Goal: Task Accomplishment & Management: Complete application form

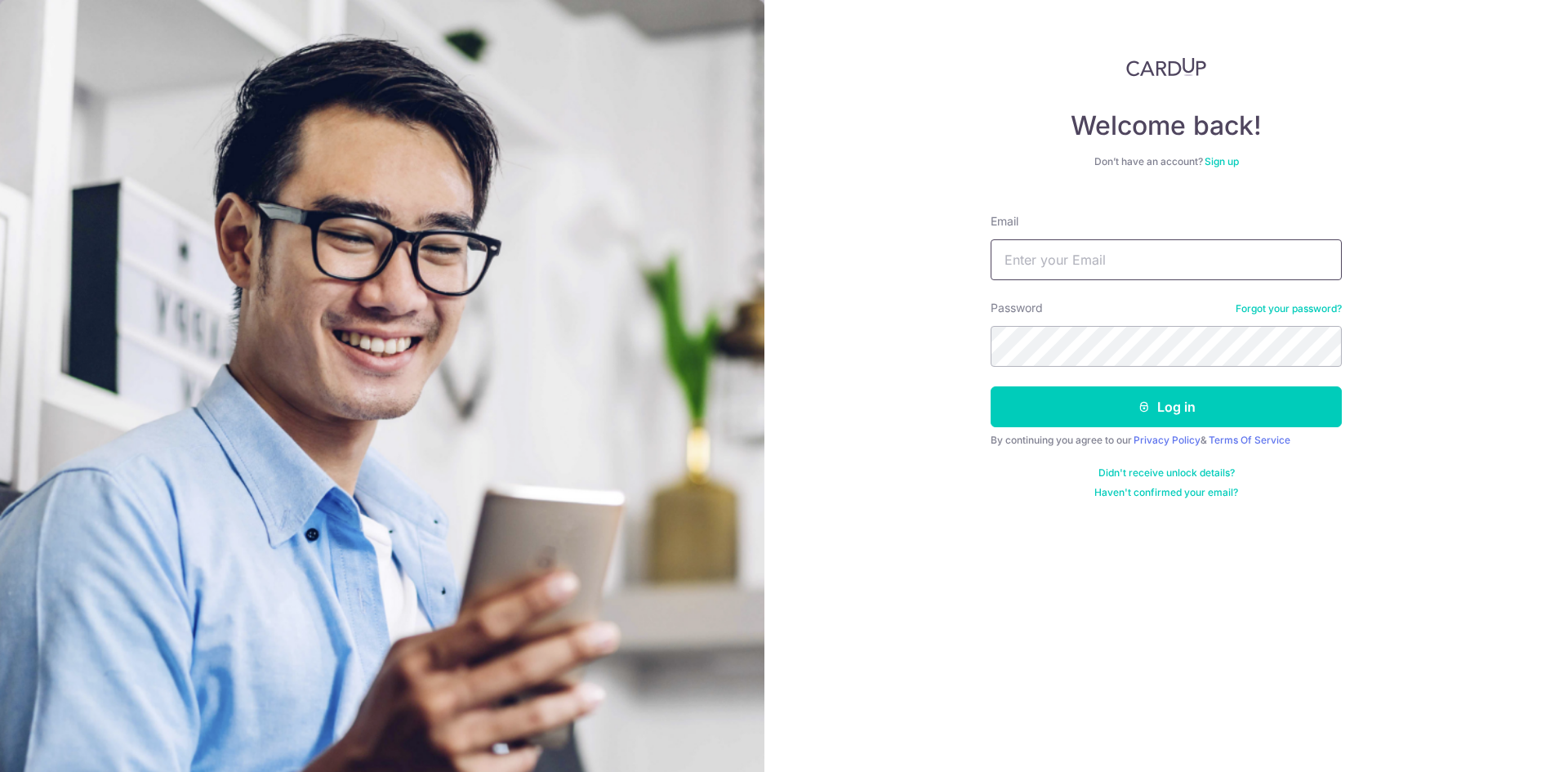
click at [1040, 263] on input "Email" at bounding box center [1167, 259] width 352 height 40
type input "[EMAIL_ADDRESS][DOMAIN_NAME]"
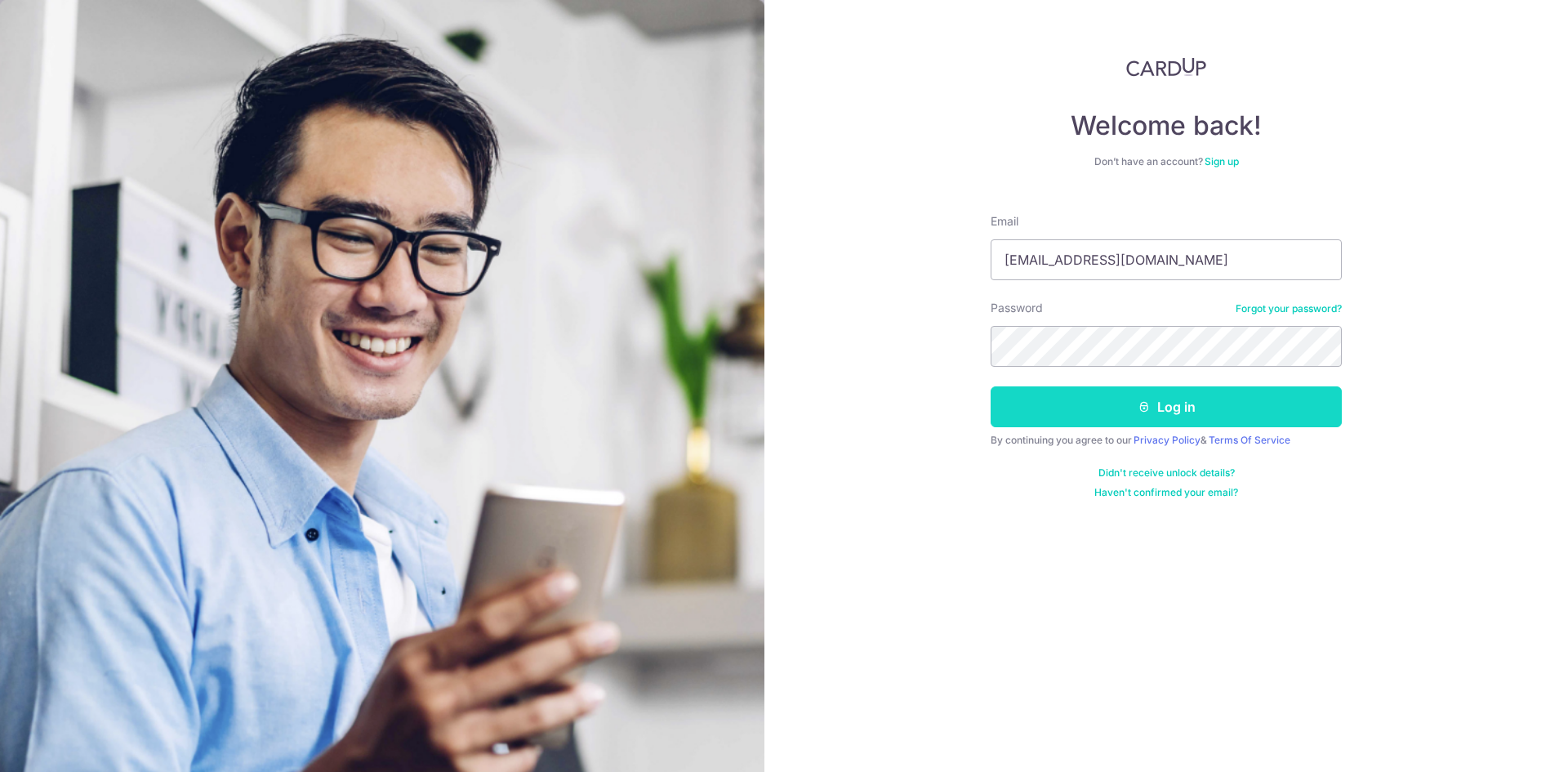
click at [1147, 413] on button "Log in" at bounding box center [1167, 407] width 352 height 40
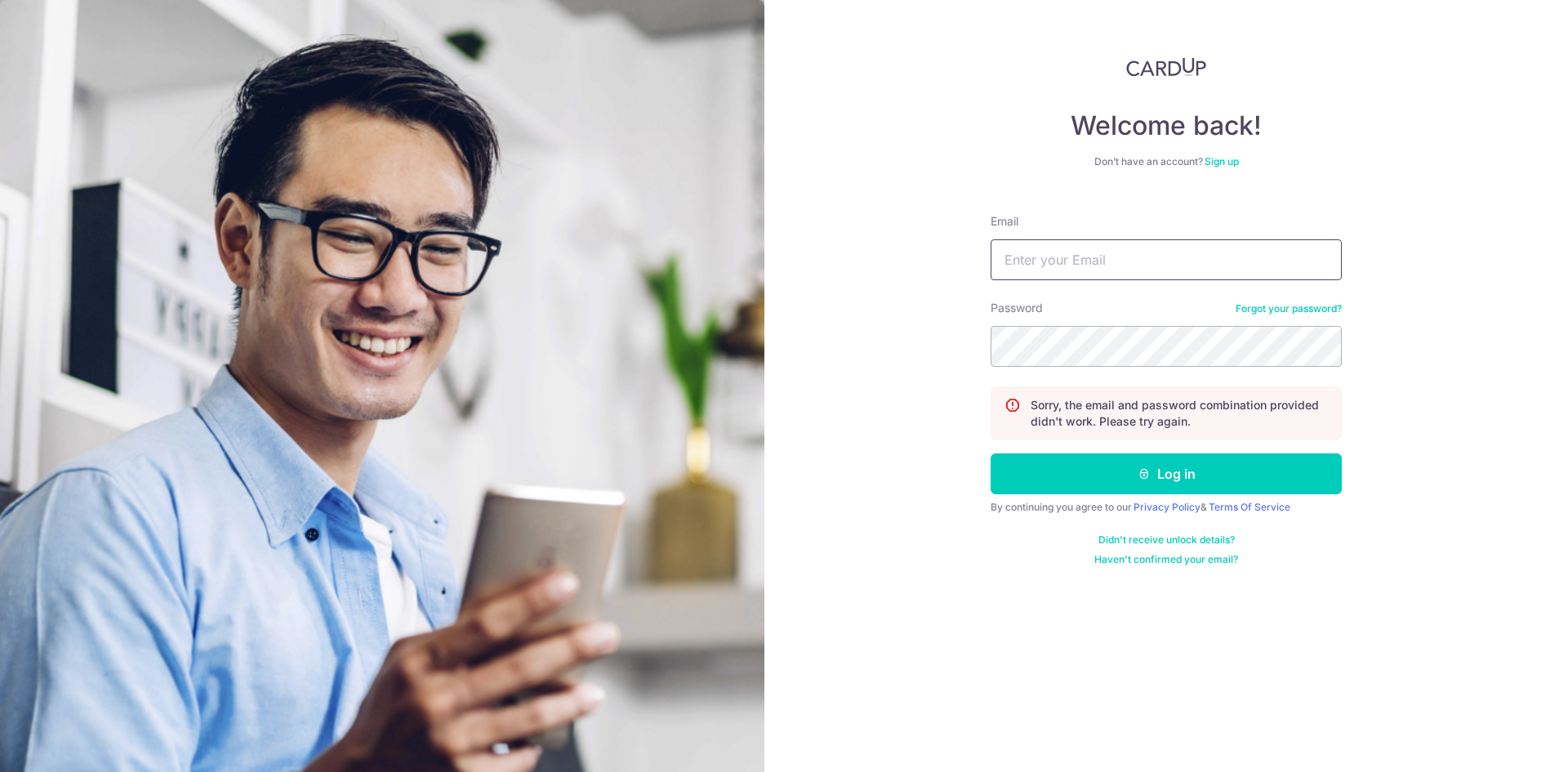
click at [1159, 267] on input "Email" at bounding box center [1167, 259] width 352 height 40
type input "[EMAIL_ADDRESS][DOMAIN_NAME]"
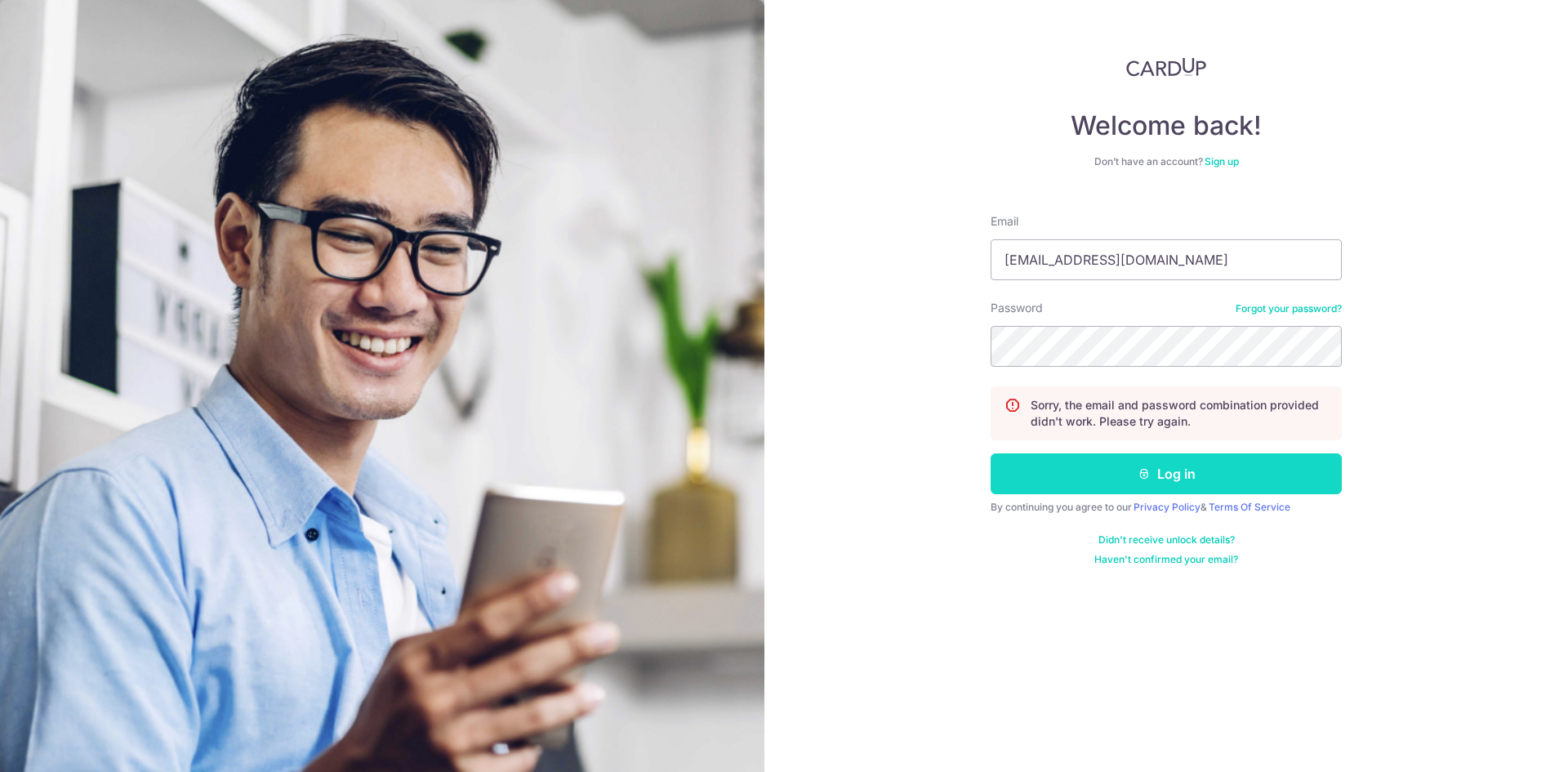
click at [1123, 461] on button "Log in" at bounding box center [1167, 474] width 352 height 40
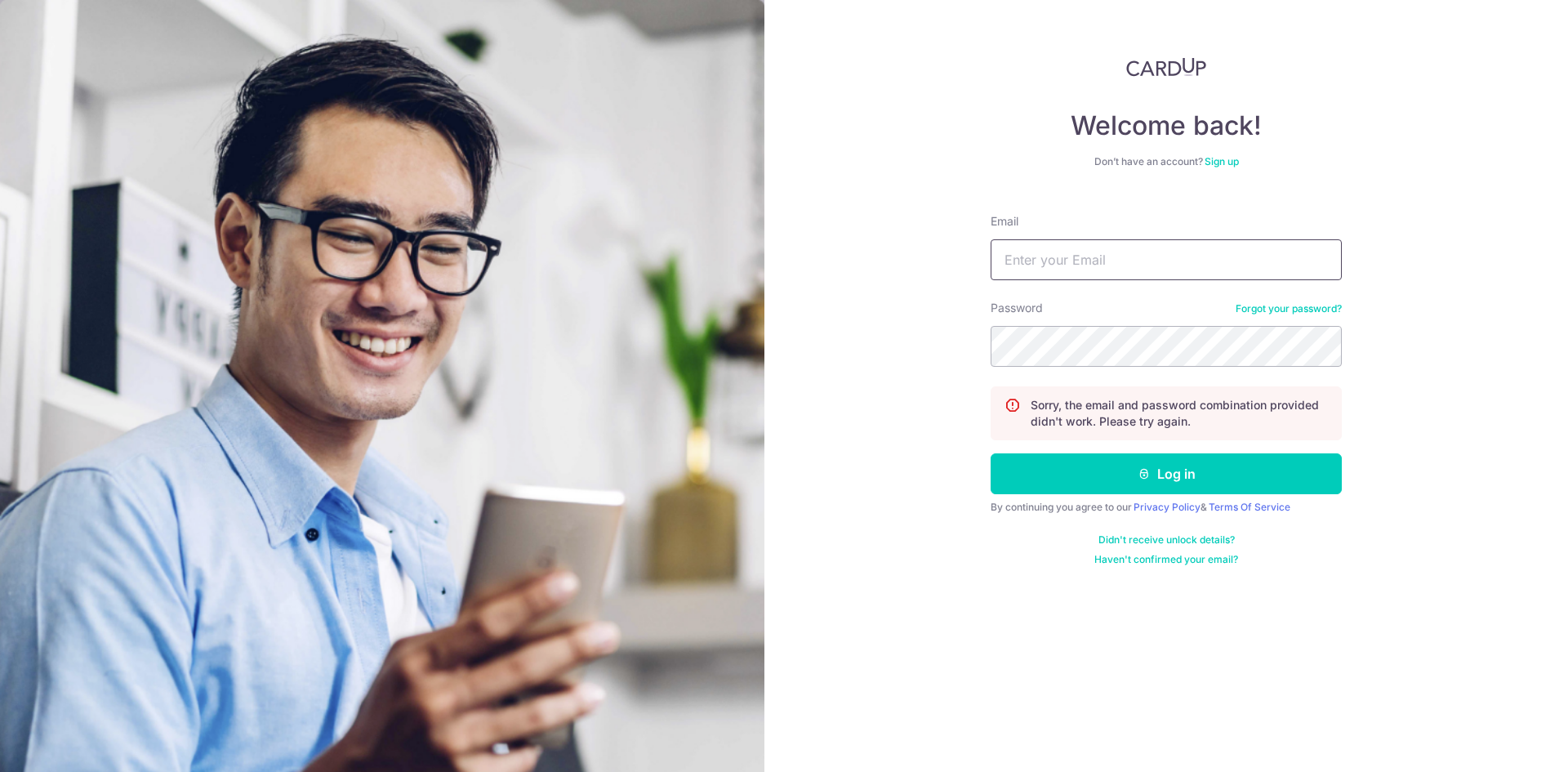
drag, startPoint x: 1118, startPoint y: 263, endPoint x: 1116, endPoint y: 273, distance: 10.2
click at [1118, 263] on input "Email" at bounding box center [1167, 259] width 352 height 40
type input "[EMAIL_ADDRESS][DOMAIN_NAME]"
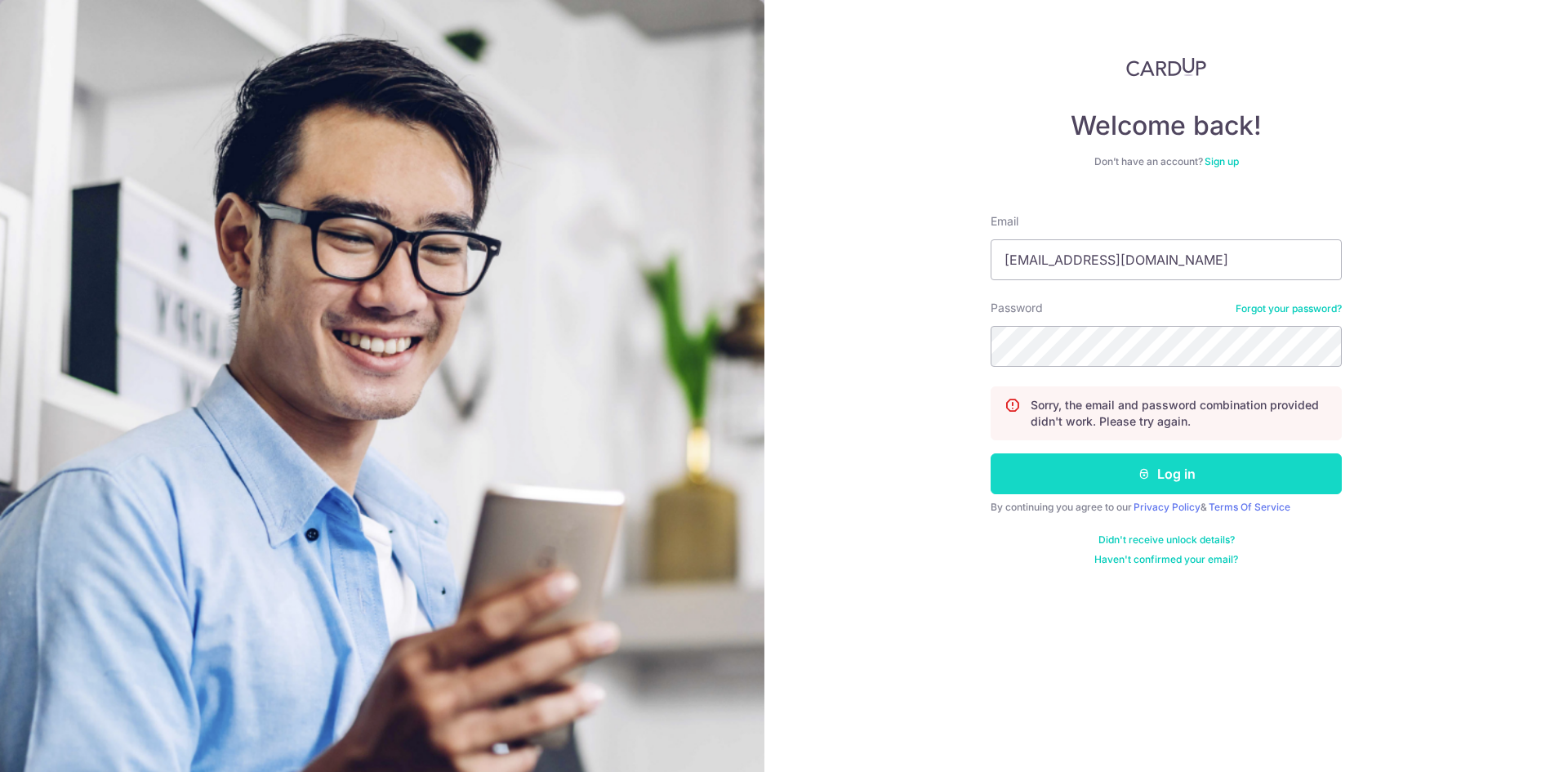
click at [1147, 476] on icon "submit" at bounding box center [1144, 474] width 13 height 13
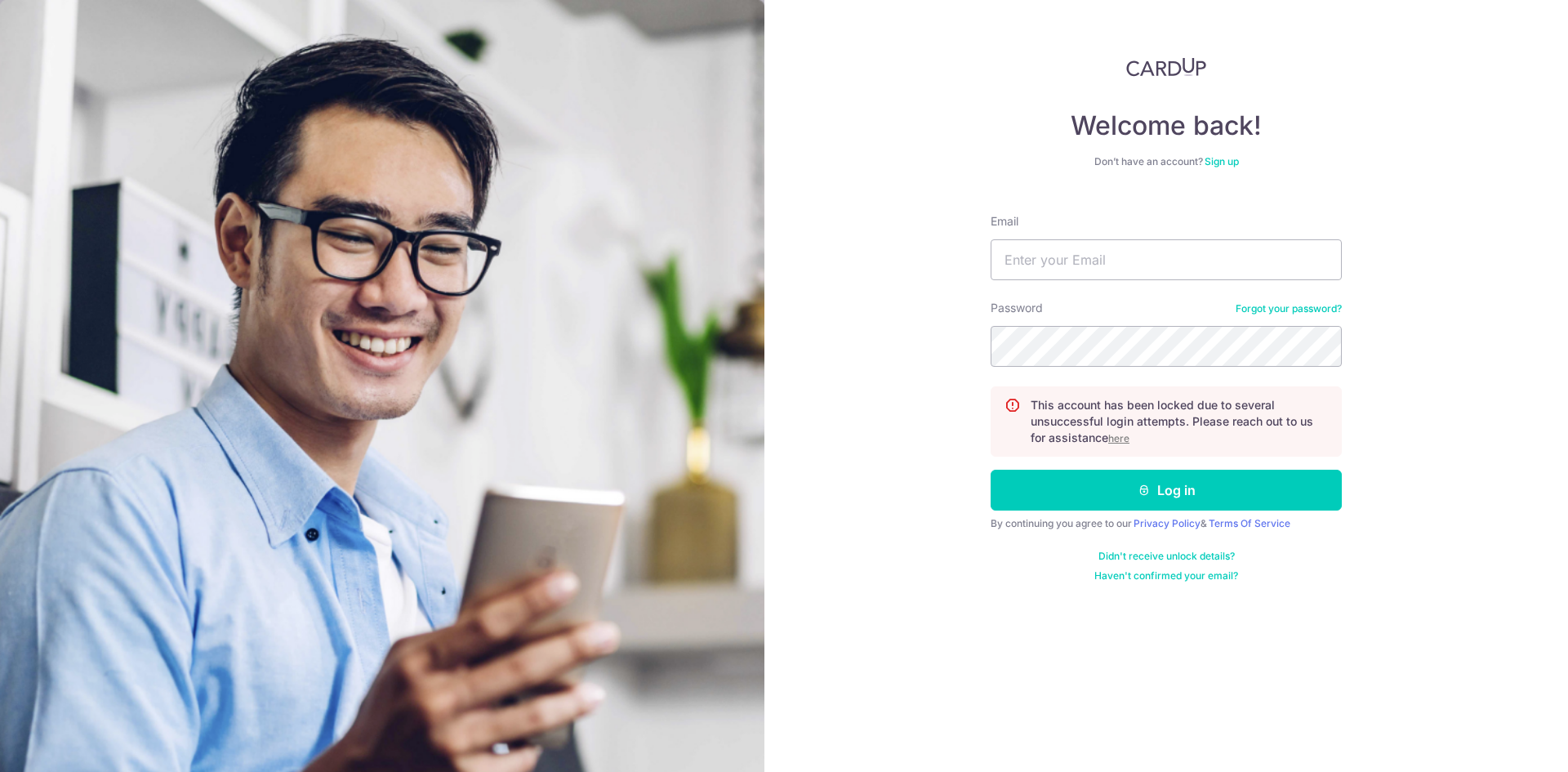
click at [1125, 441] on u "here" at bounding box center [1118, 438] width 21 height 12
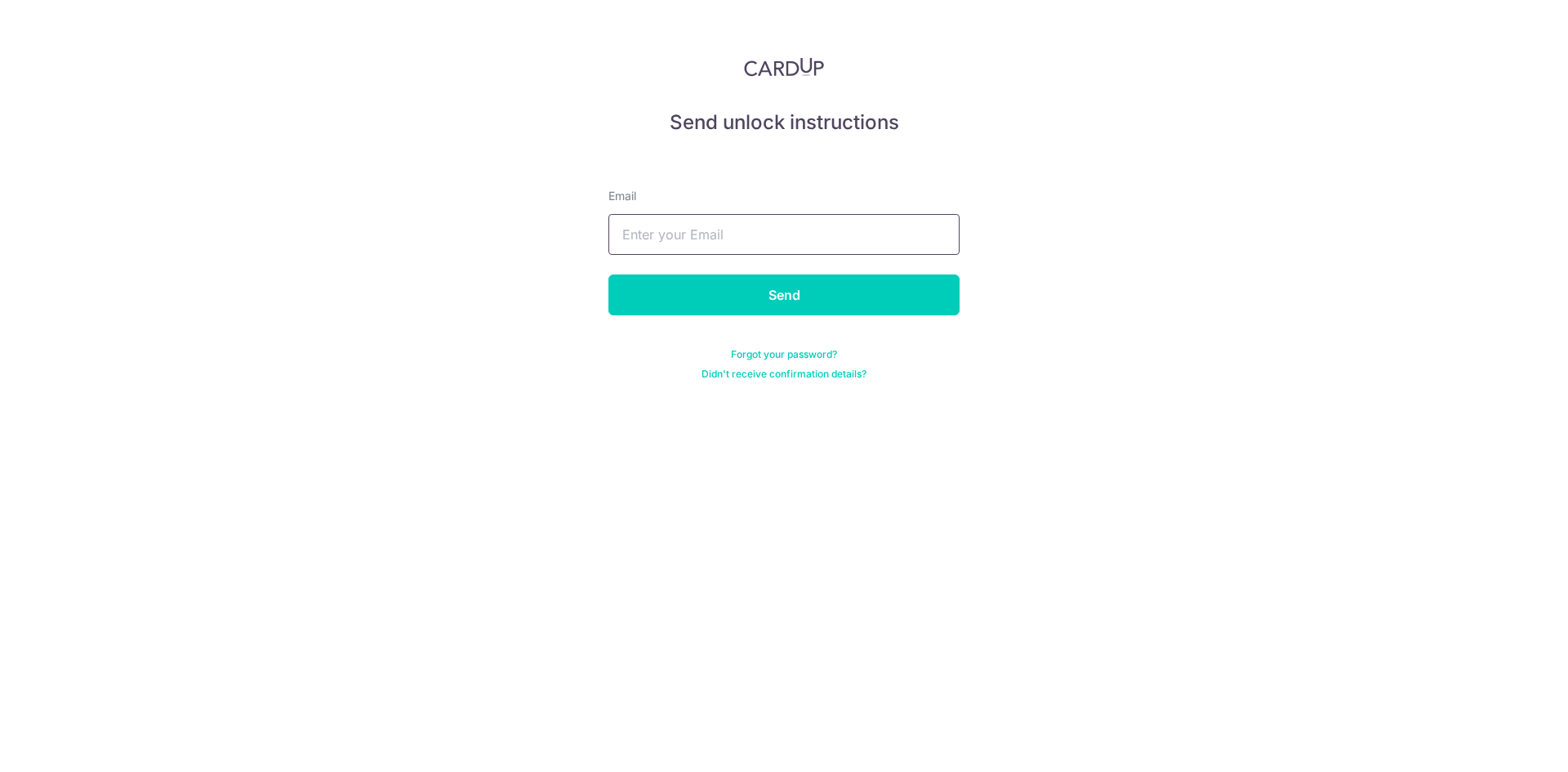
click at [718, 243] on input "text" at bounding box center [784, 235] width 352 height 40
type input "[EMAIL_ADDRESS][DOMAIN_NAME]"
click at [724, 298] on input "Send" at bounding box center [784, 294] width 352 height 40
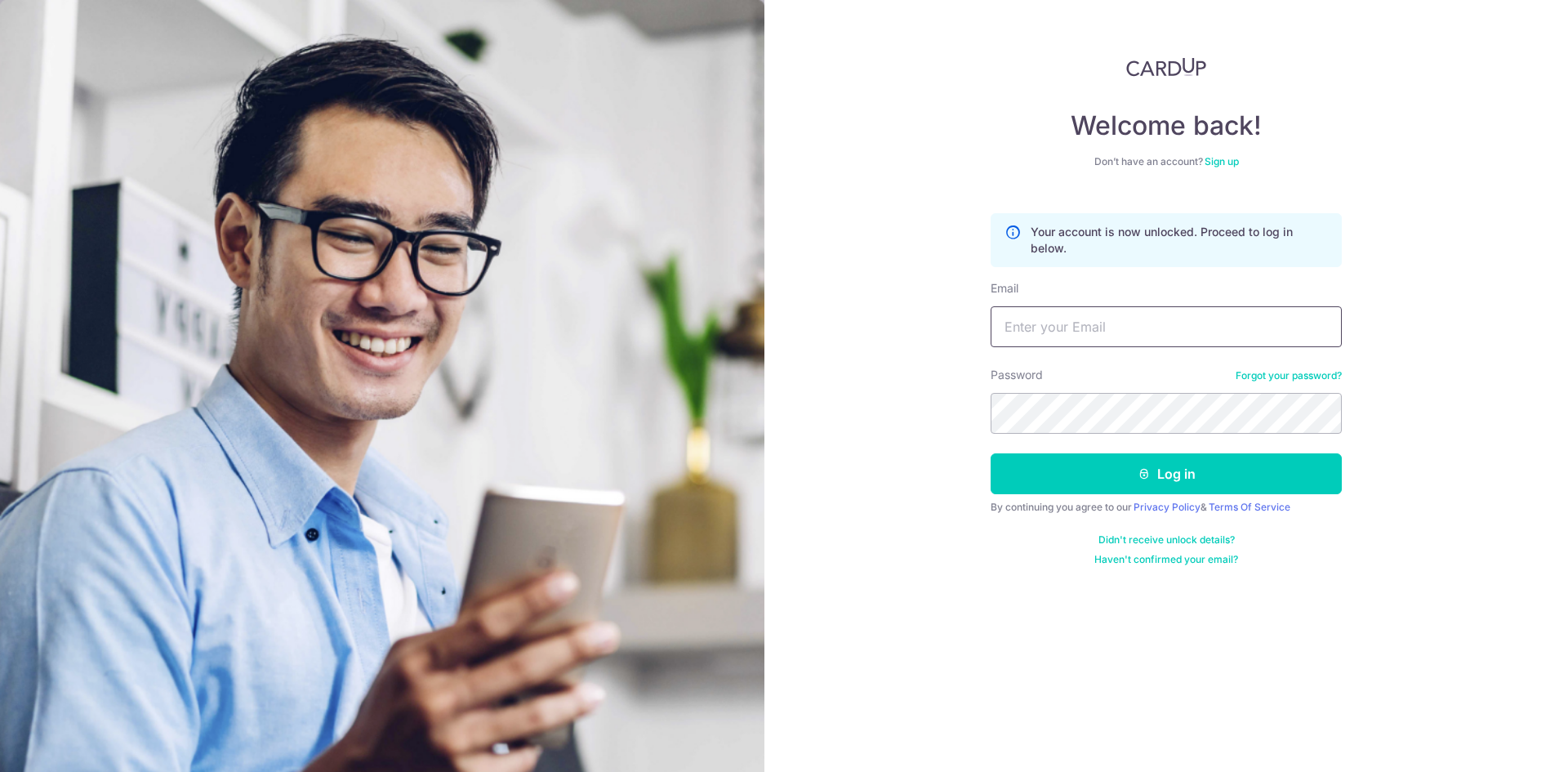
click at [1092, 326] on input "Email" at bounding box center [1167, 327] width 352 height 40
type input "24floristsg@gmail.com"
click at [1149, 475] on icon "submit" at bounding box center [1144, 474] width 13 height 13
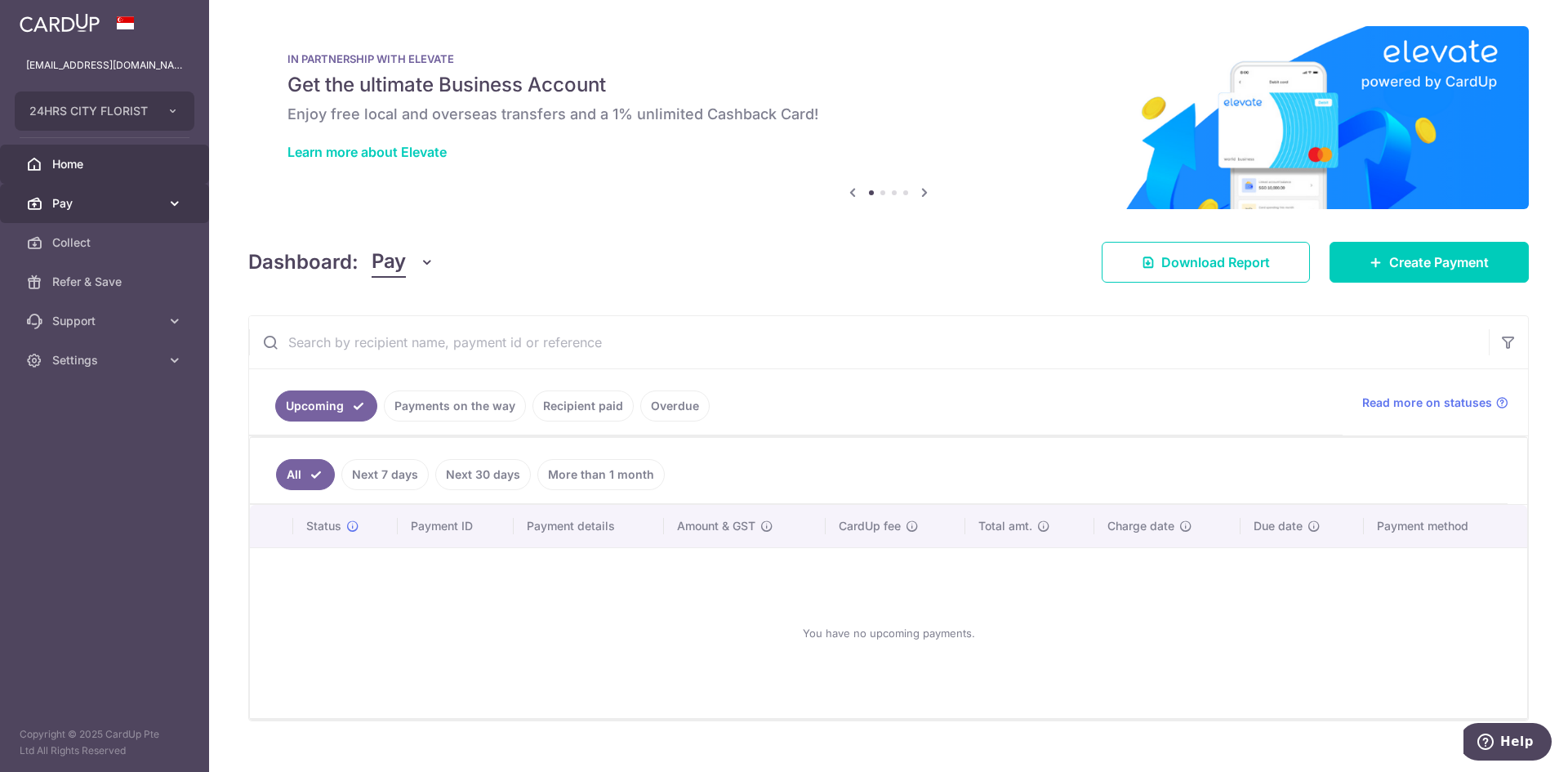
click at [113, 205] on span "Pay" at bounding box center [106, 203] width 108 height 17
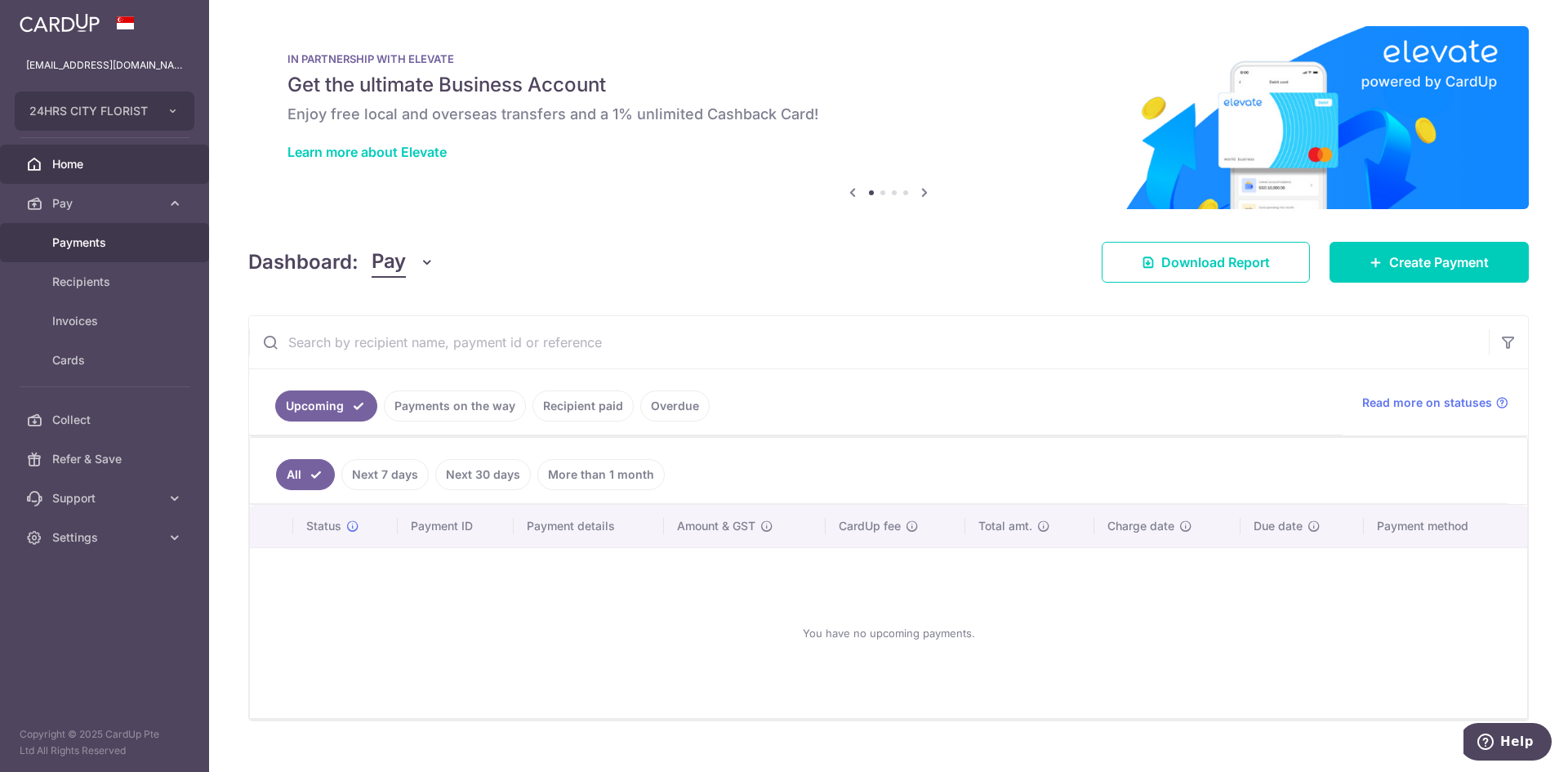
click at [104, 246] on span "Payments" at bounding box center [106, 243] width 108 height 17
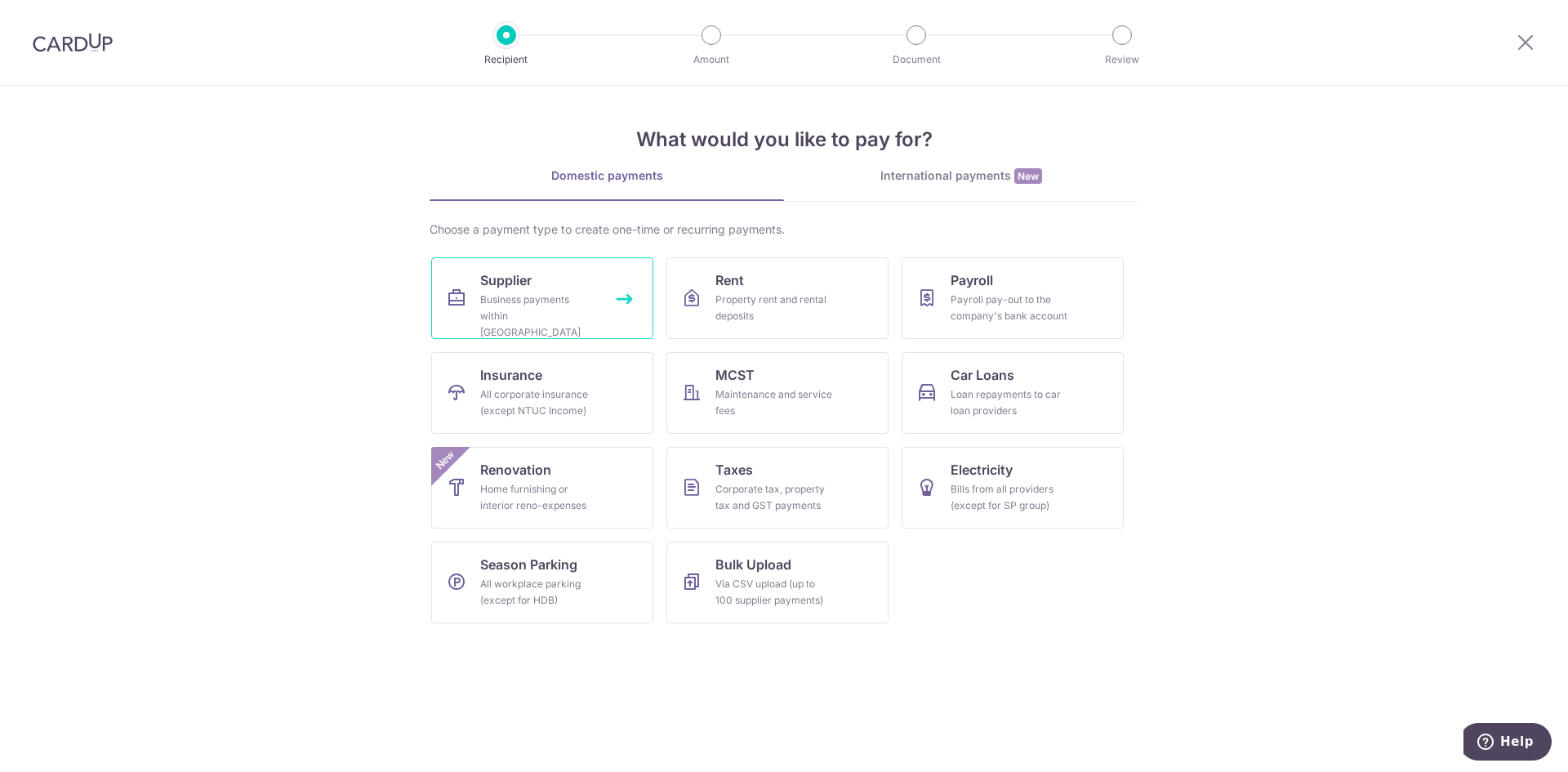
click at [604, 302] on link "Supplier Business payments within [GEOGRAPHIC_DATA]" at bounding box center [542, 298] width 222 height 82
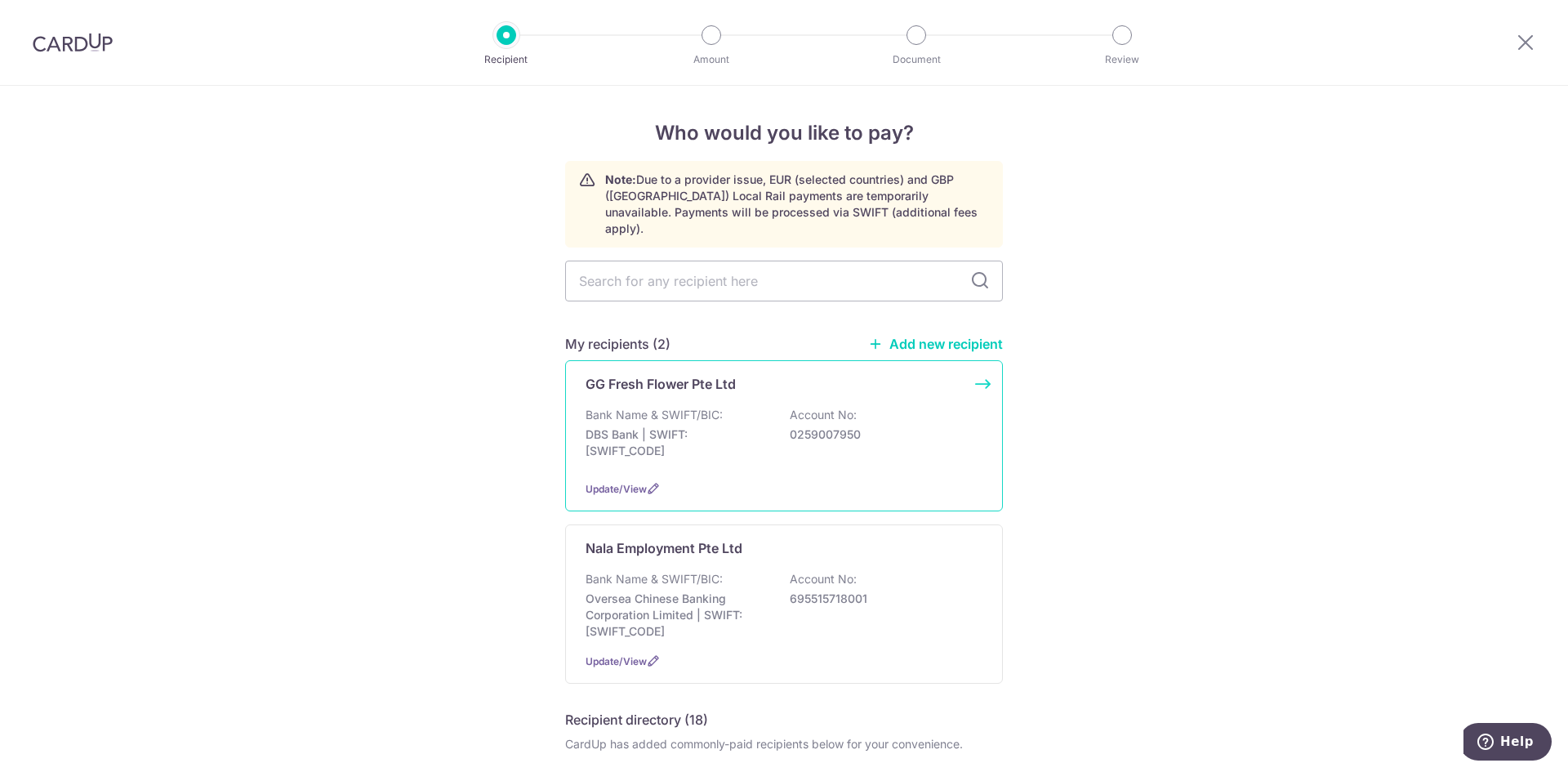
click at [716, 432] on p "DBS Bank | SWIFT: DBSSSGSGXXX" at bounding box center [676, 443] width 183 height 33
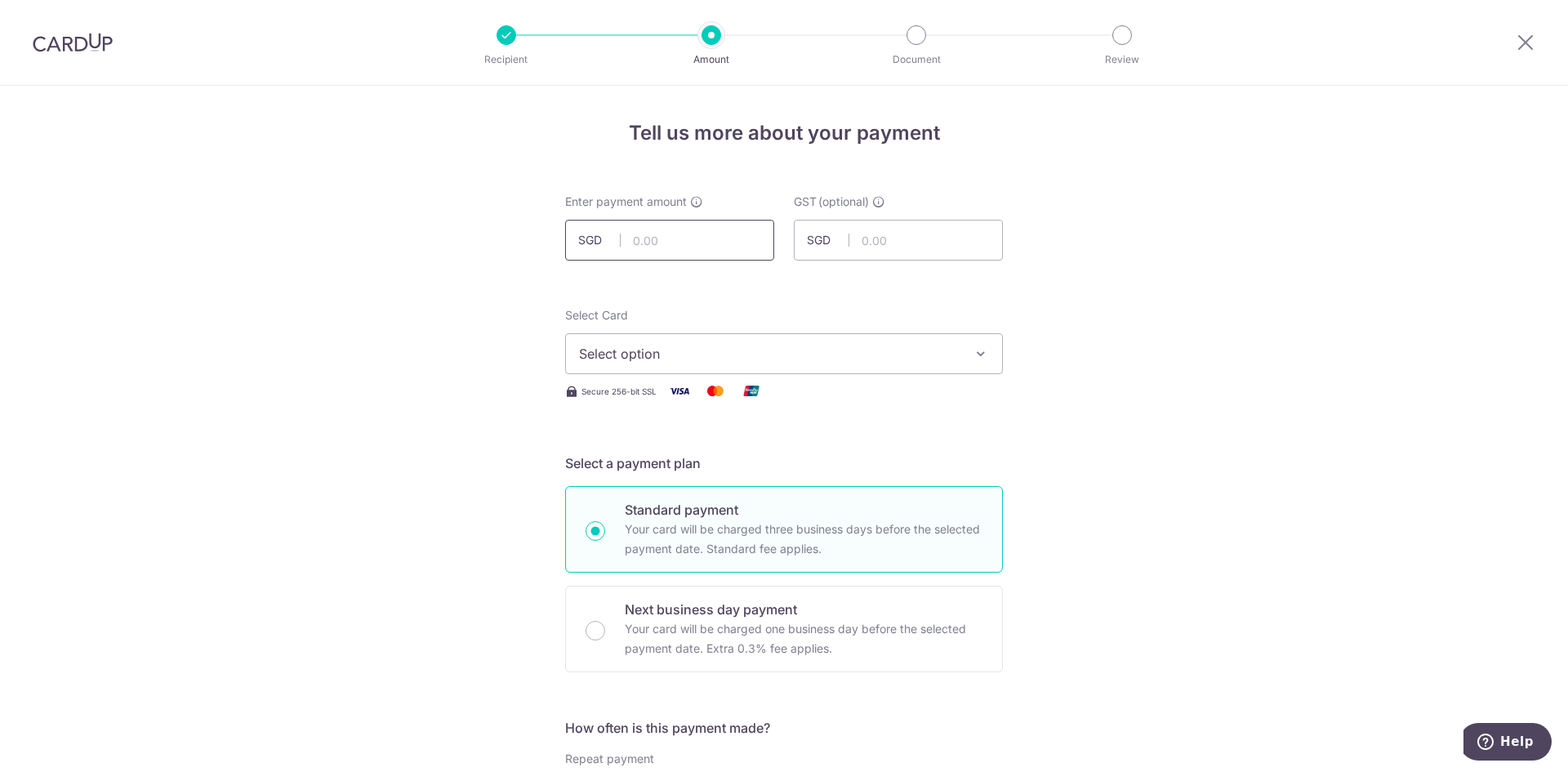
click at [686, 239] on input "text" at bounding box center [669, 240] width 209 height 40
drag, startPoint x: 707, startPoint y: 248, endPoint x: 689, endPoint y: 258, distance: 20.6
click at [707, 248] on input "text" at bounding box center [669, 240] width 209 height 40
type input "2,720.58"
click at [748, 354] on span "Select option" at bounding box center [769, 353] width 381 height 19
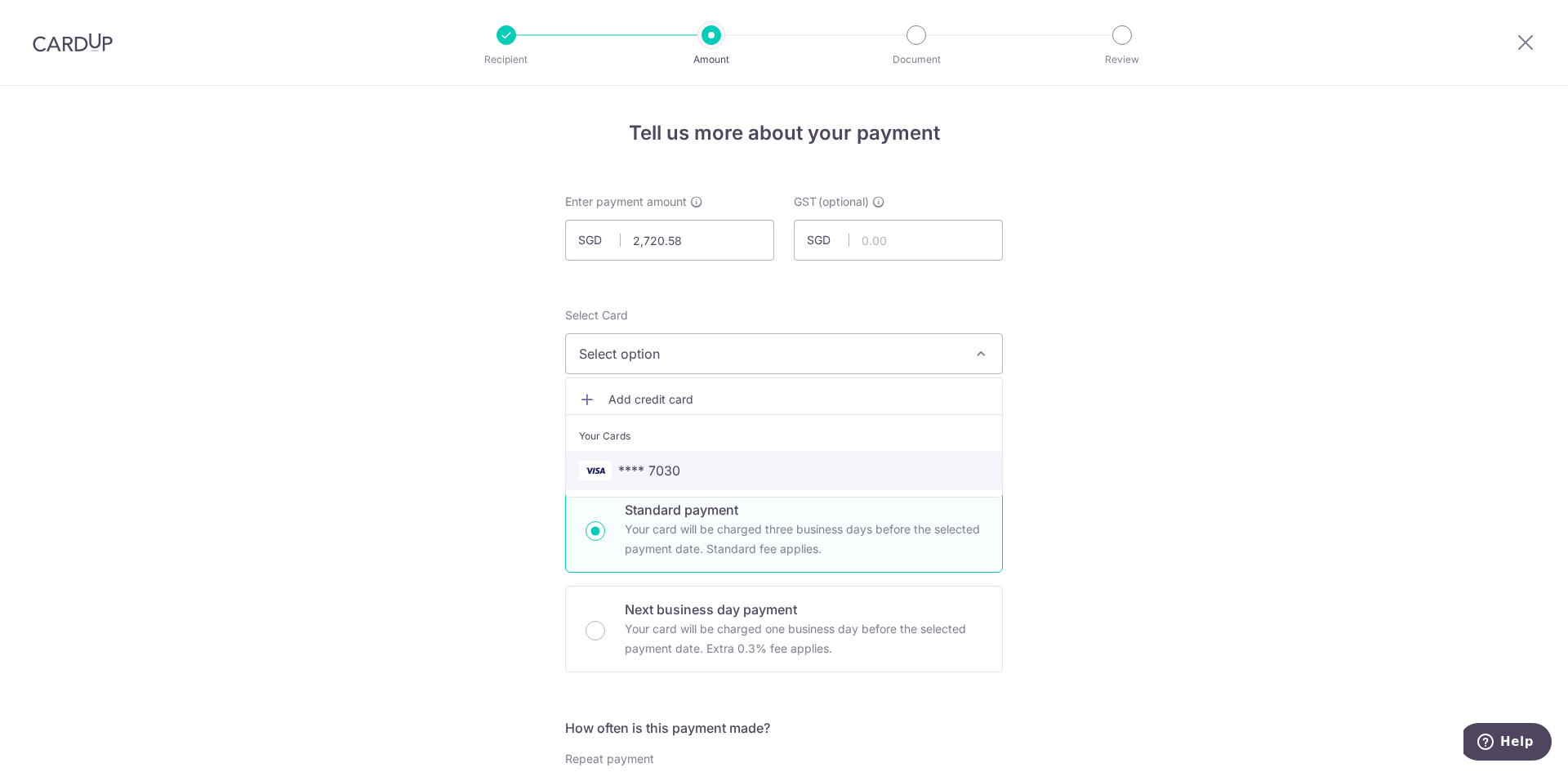
click at [681, 469] on span "**** 7030" at bounding box center [784, 470] width 410 height 19
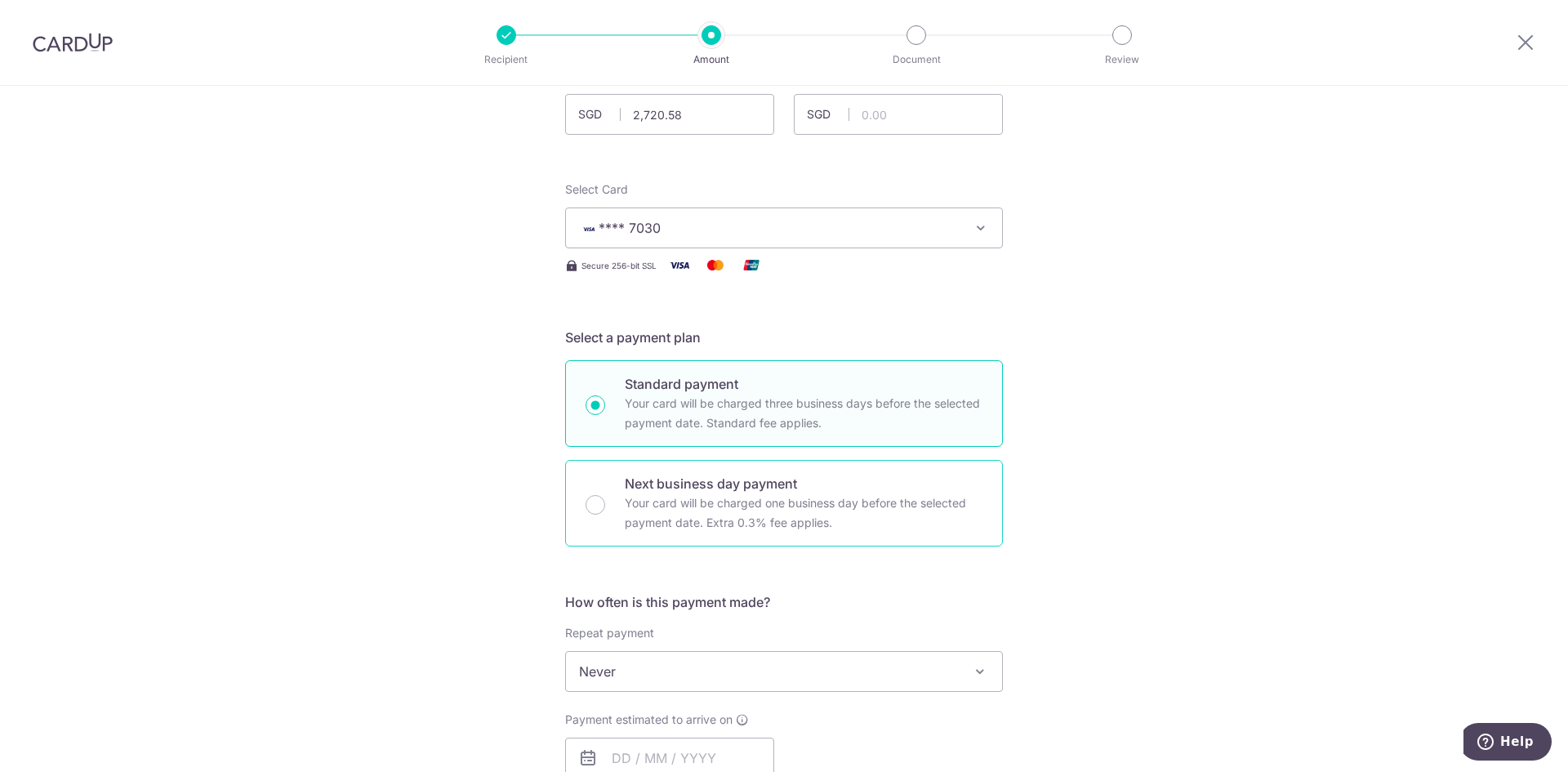
scroll to position [245, 0]
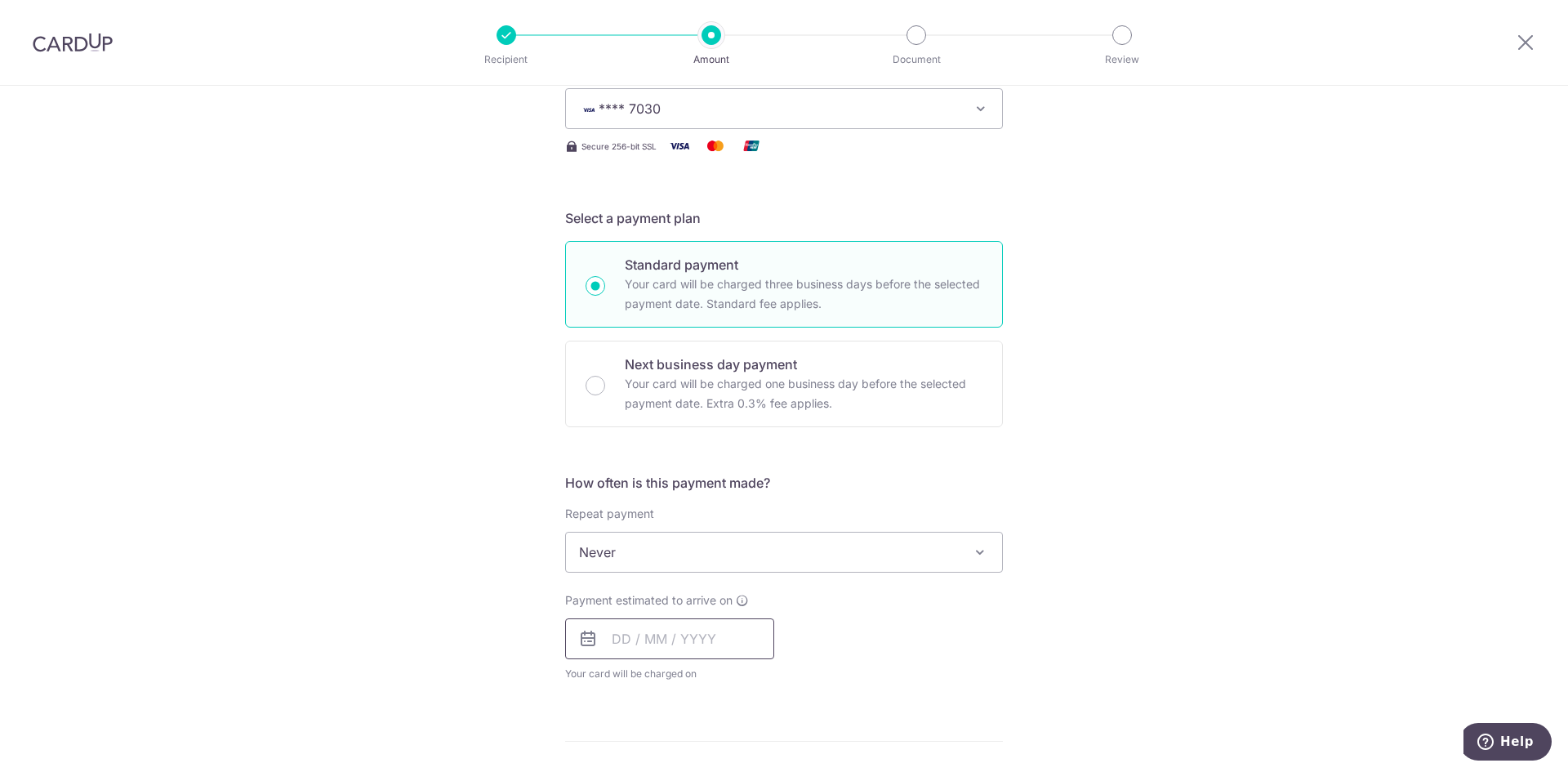
click at [670, 642] on input "text" at bounding box center [669, 639] width 209 height 40
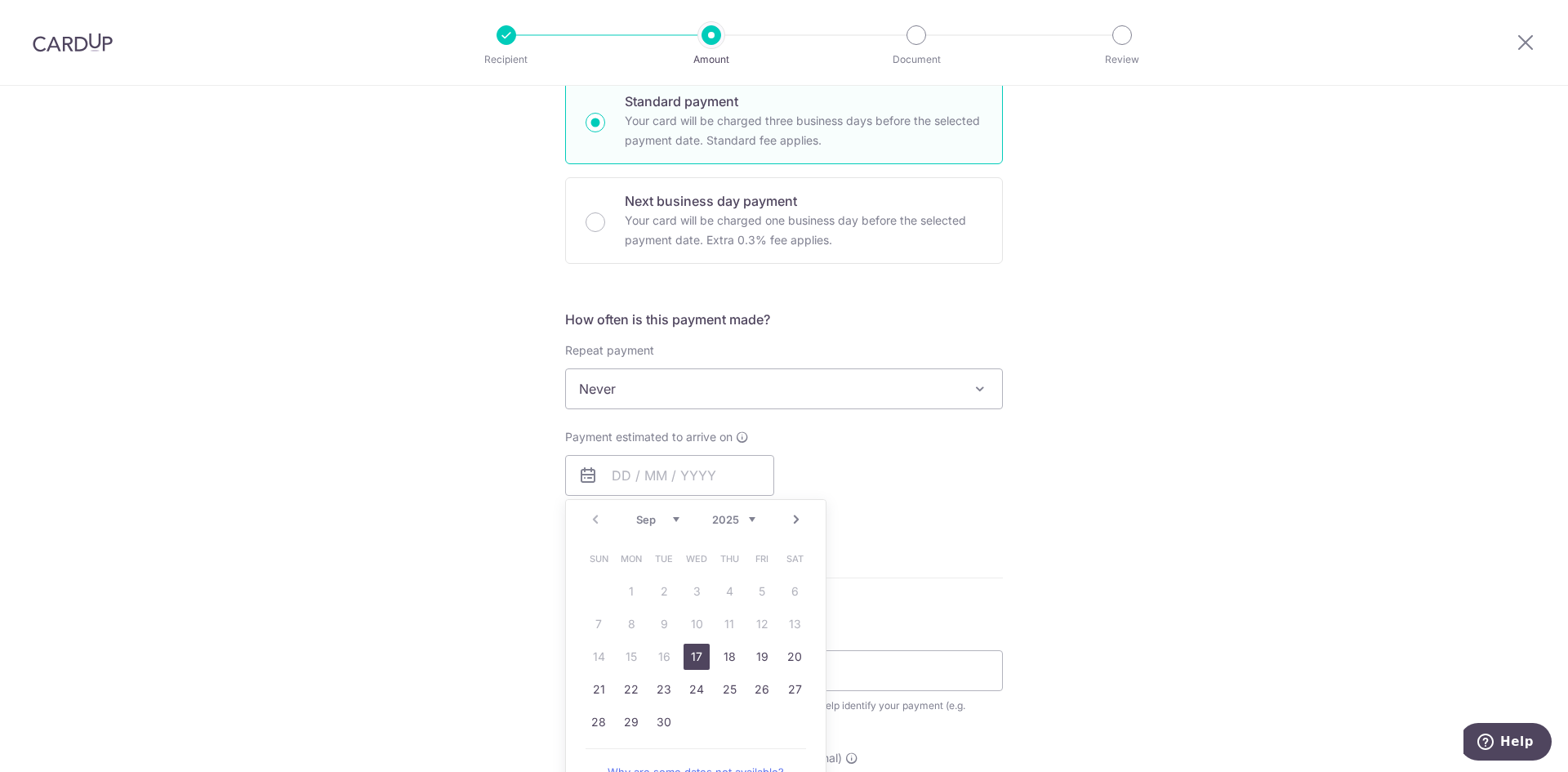
click at [692, 657] on link "17" at bounding box center [697, 656] width 26 height 26
type input "17/09/2025"
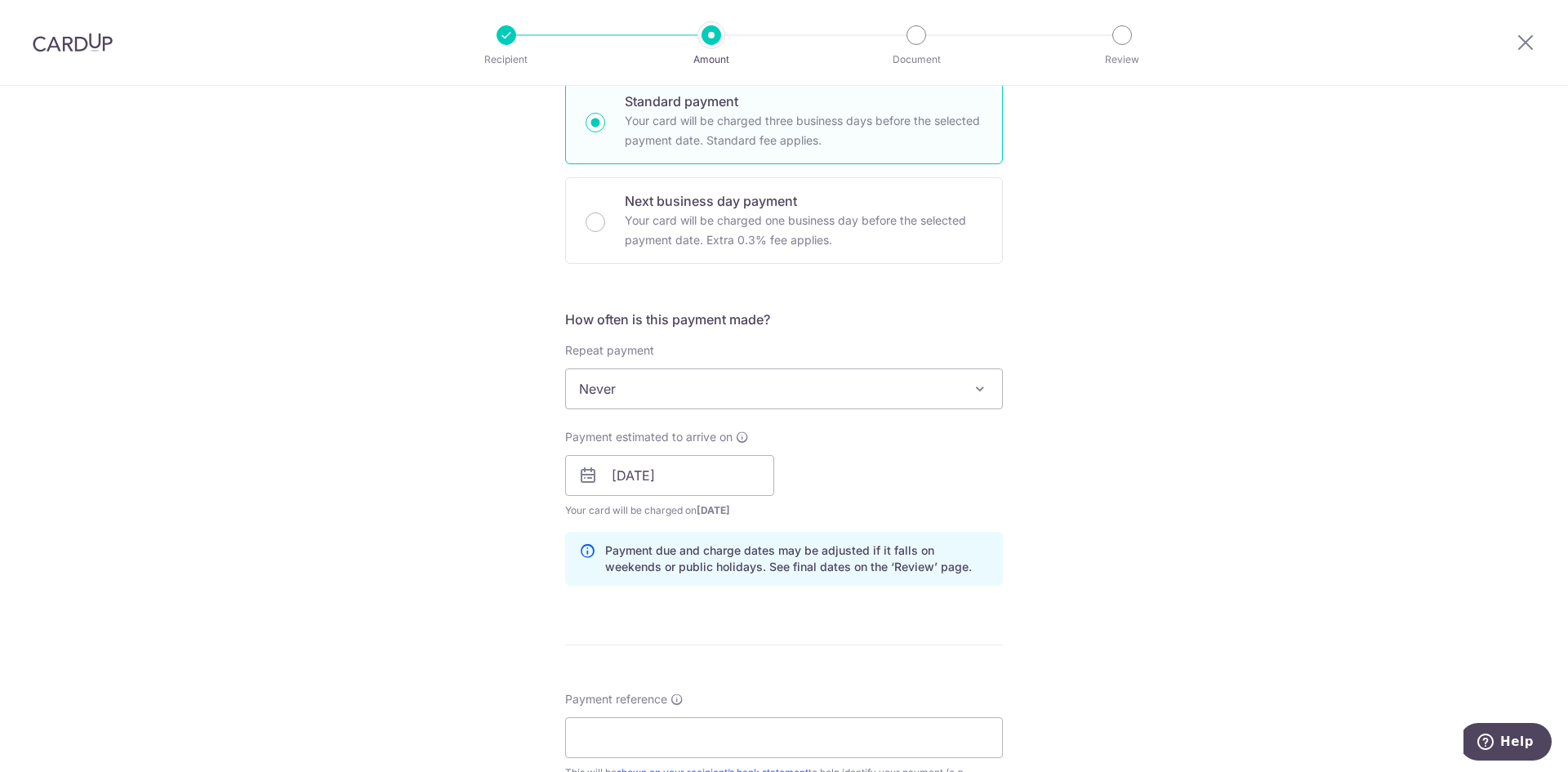
click at [882, 490] on div "Payment estimated to arrive on 17/09/2025 Prev Next Sep Oct Nov Dec 2025 2026 2…" at bounding box center [784, 474] width 457 height 90
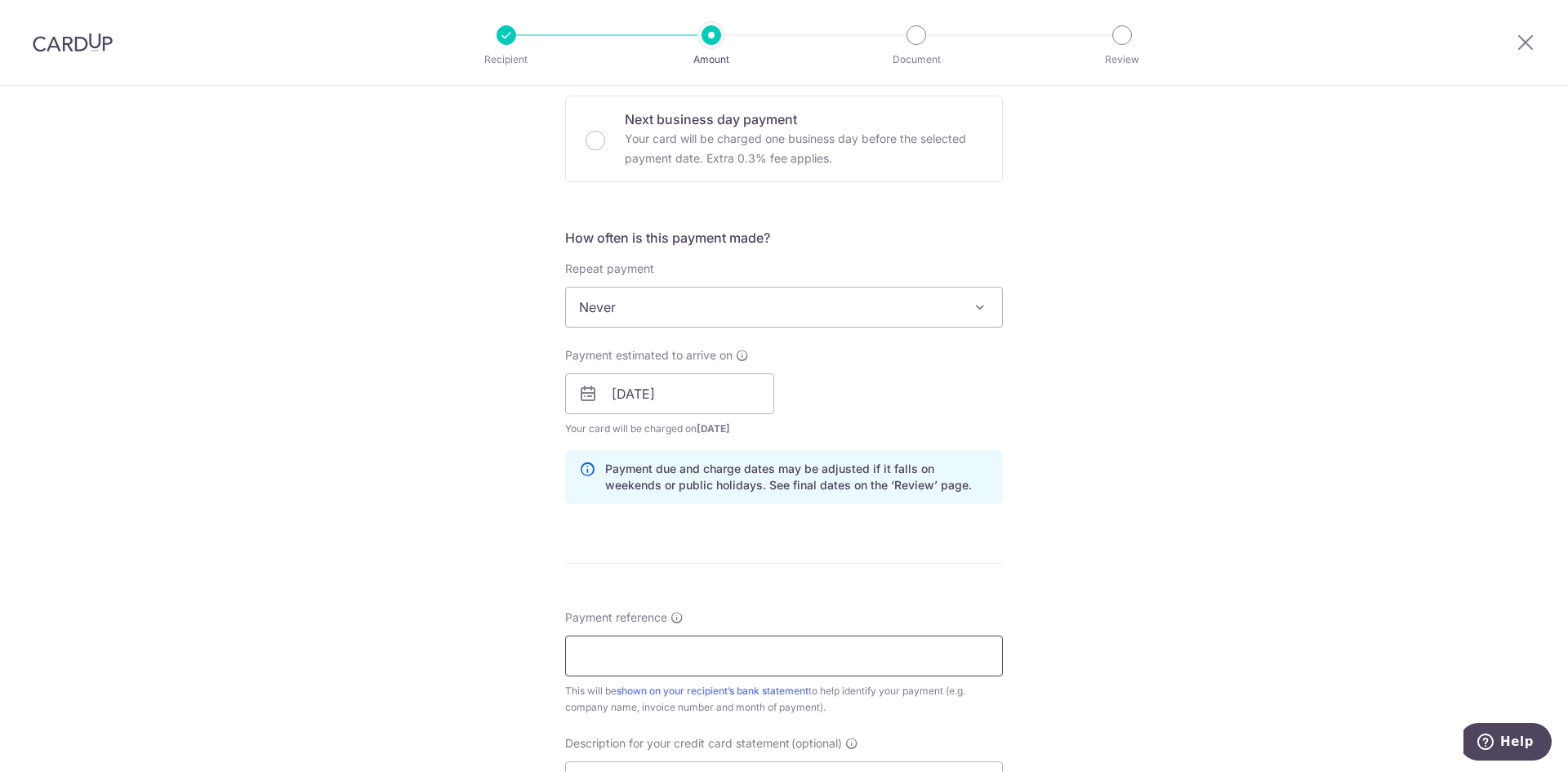
click at [673, 663] on input "Payment reference" at bounding box center [784, 656] width 438 height 40
type input "24hrscityflorist month of Aug 2025"
click at [1178, 587] on div "Tell us more about your payment Enter payment amount SGD 2,720.58 2720.58 GST (…" at bounding box center [784, 422] width 1568 height 1653
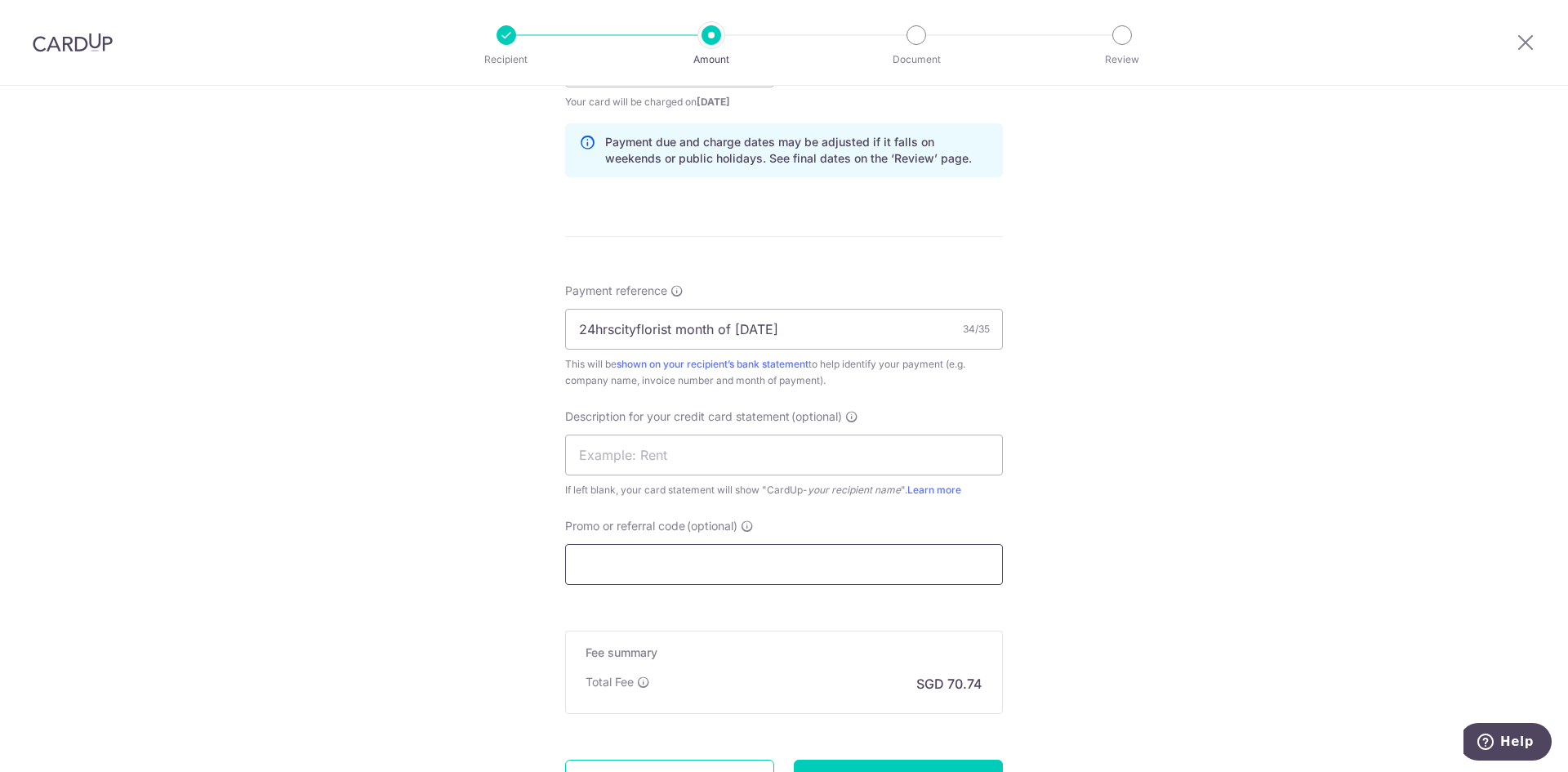
click at [663, 563] on input "Promo or referral code (optional)" at bounding box center [784, 564] width 438 height 40
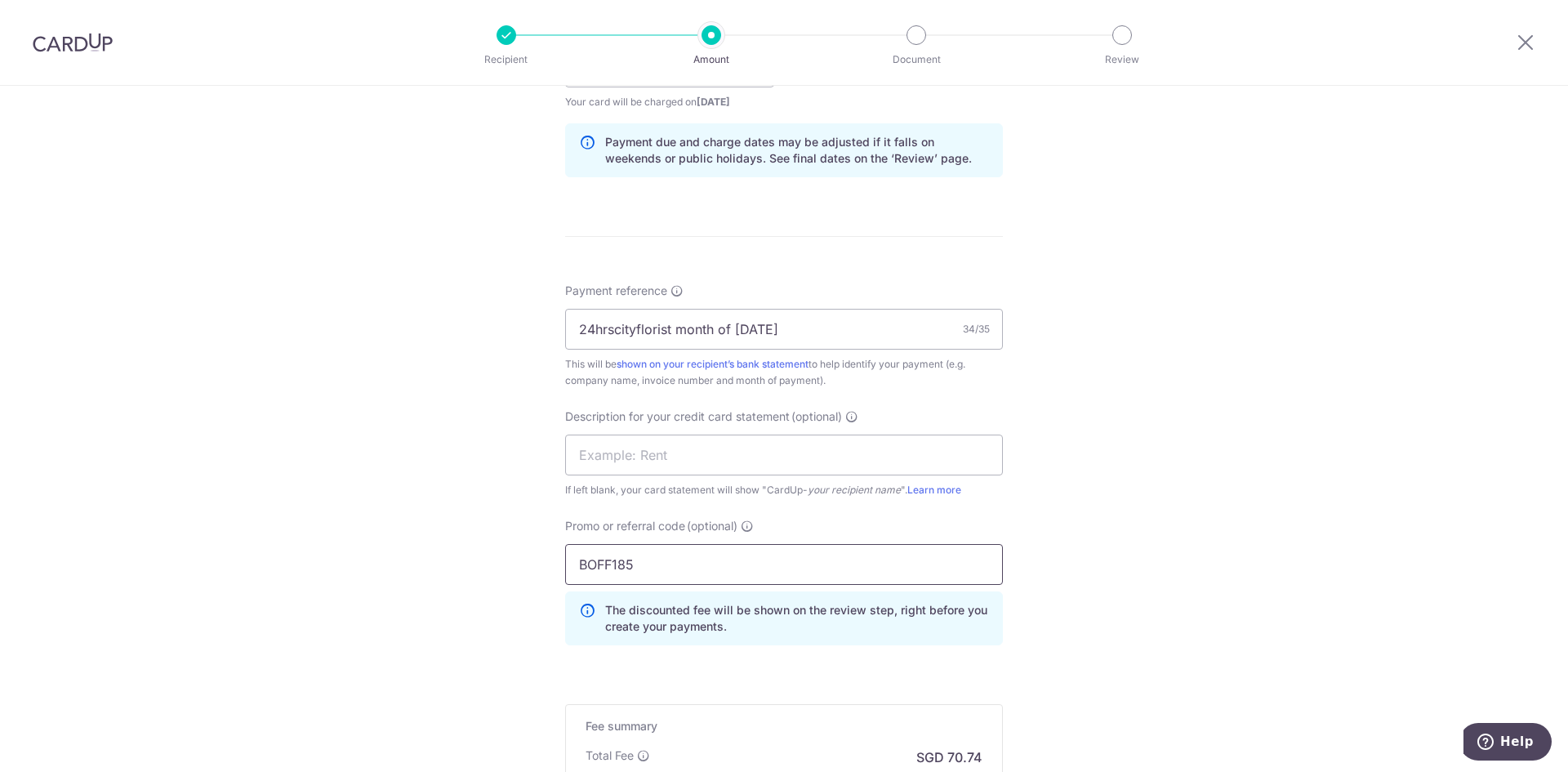
type input "BOFF185"
click at [1287, 531] on div "Tell us more about your payment Enter payment amount SGD 2,720.58 2720.58 GST (…" at bounding box center [784, 133] width 1568 height 1727
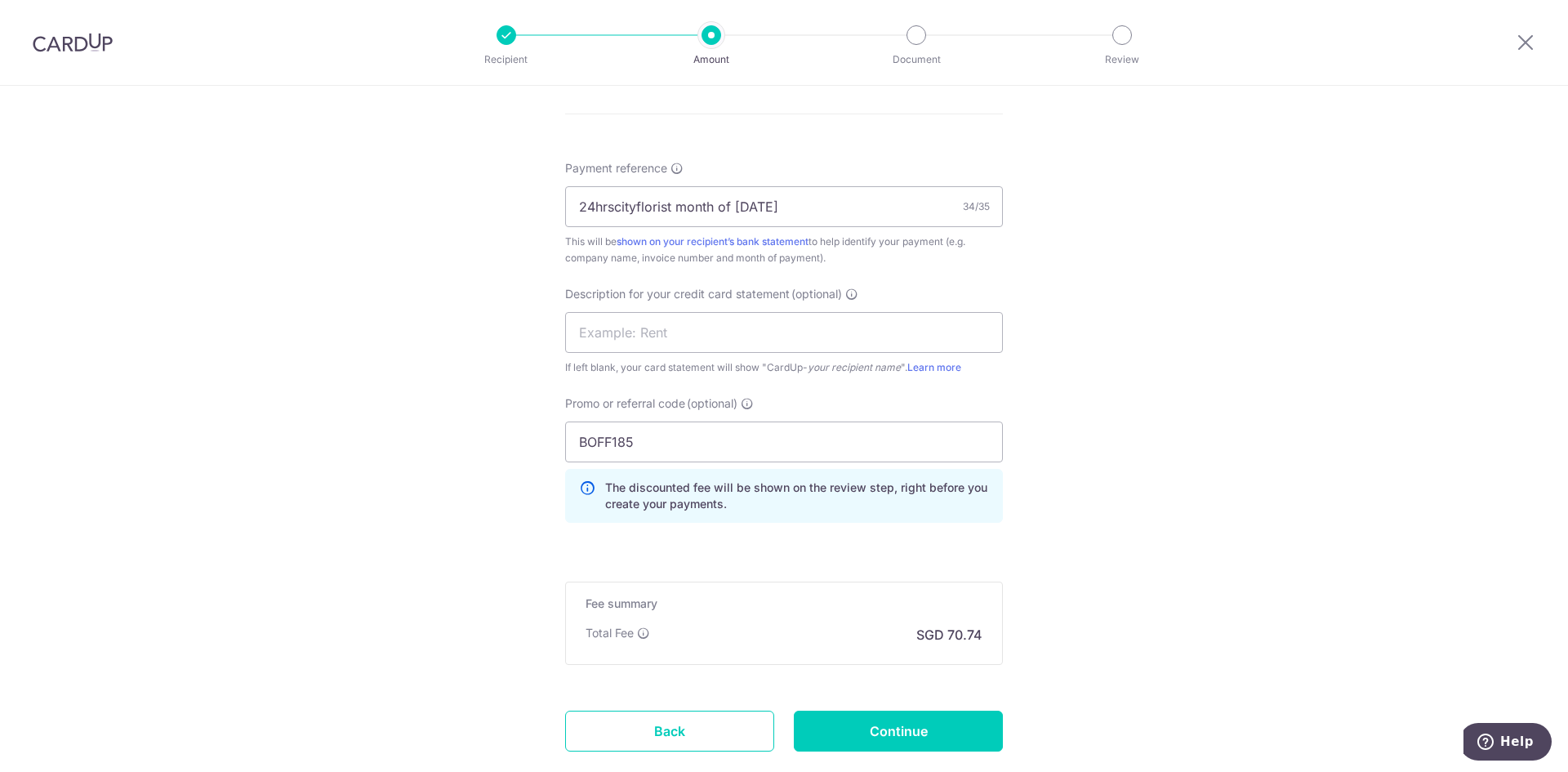
scroll to position [1042, 0]
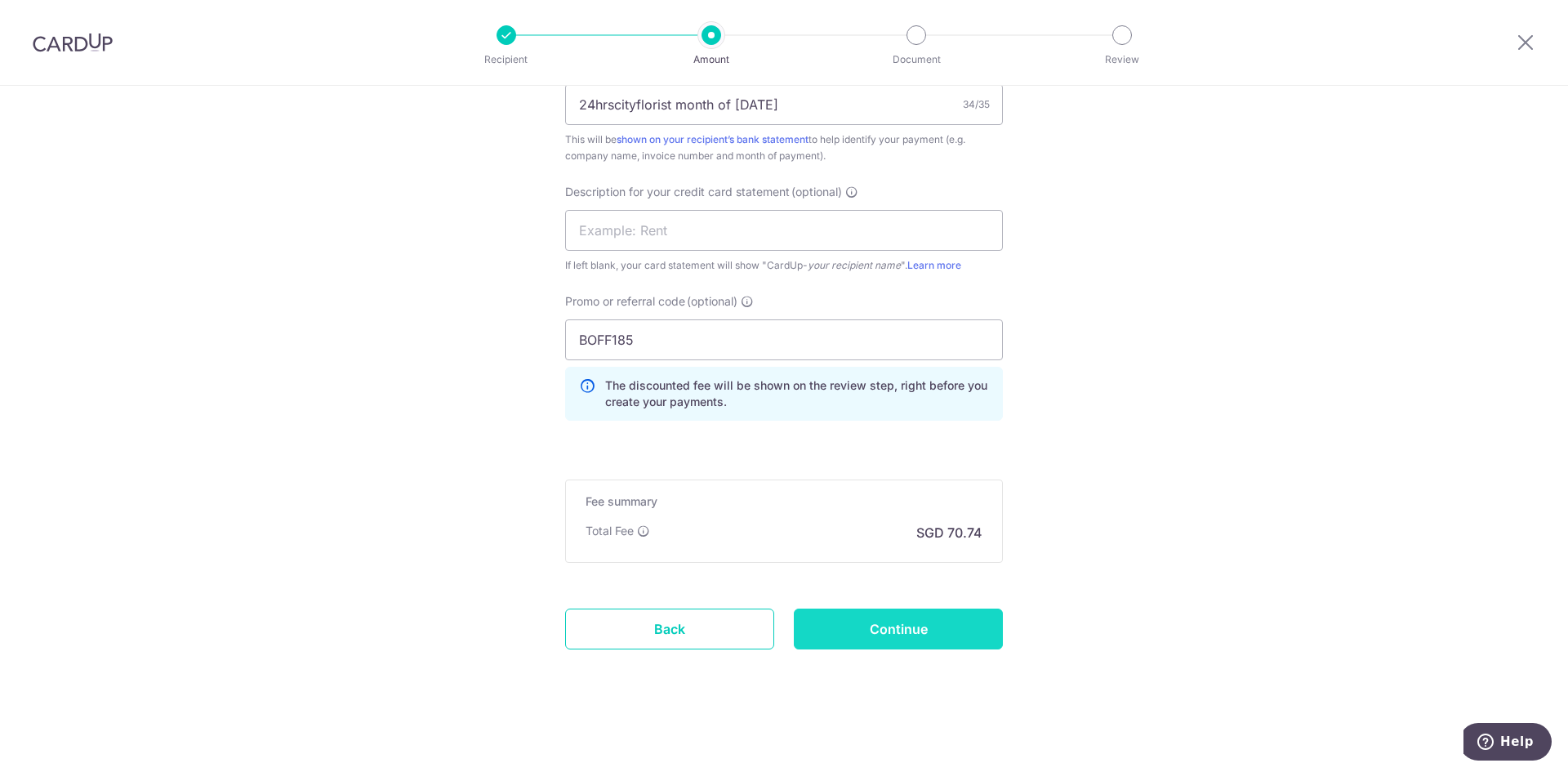
click at [886, 631] on input "Continue" at bounding box center [898, 628] width 209 height 40
type input "Create Schedule"
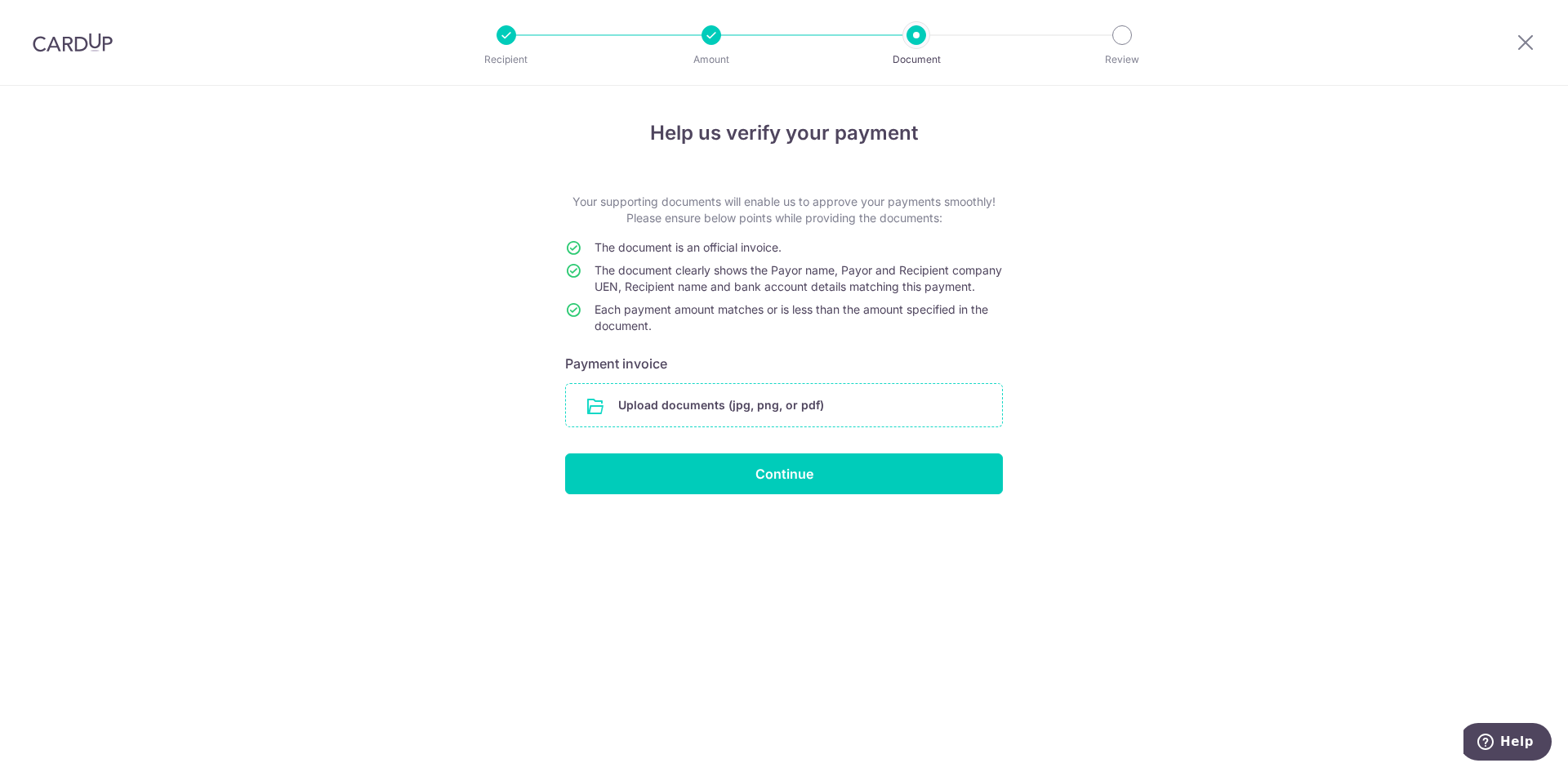
click at [731, 421] on input "file" at bounding box center [784, 405] width 436 height 42
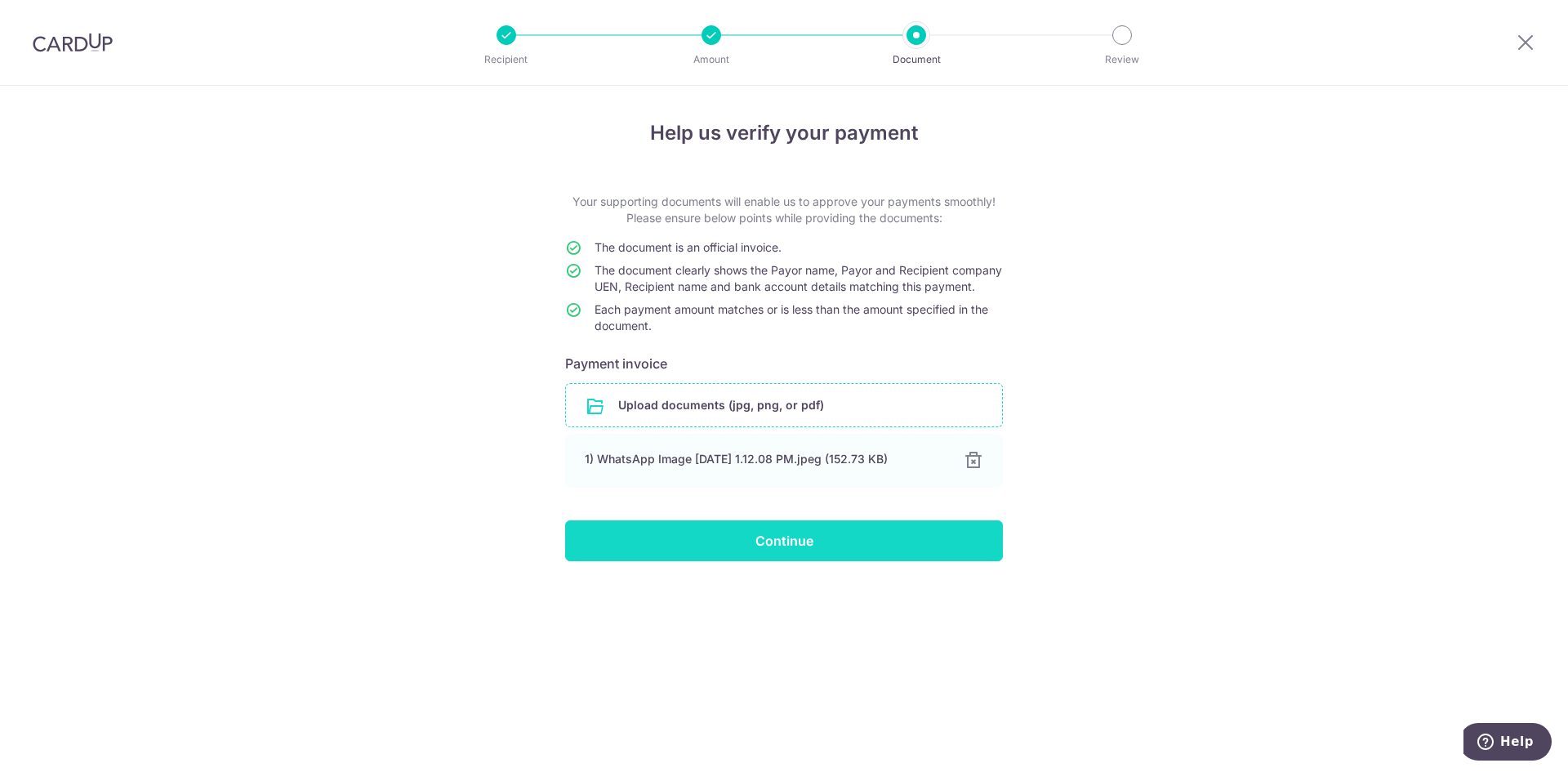
click at [781, 559] on input "Continue" at bounding box center [784, 540] width 438 height 40
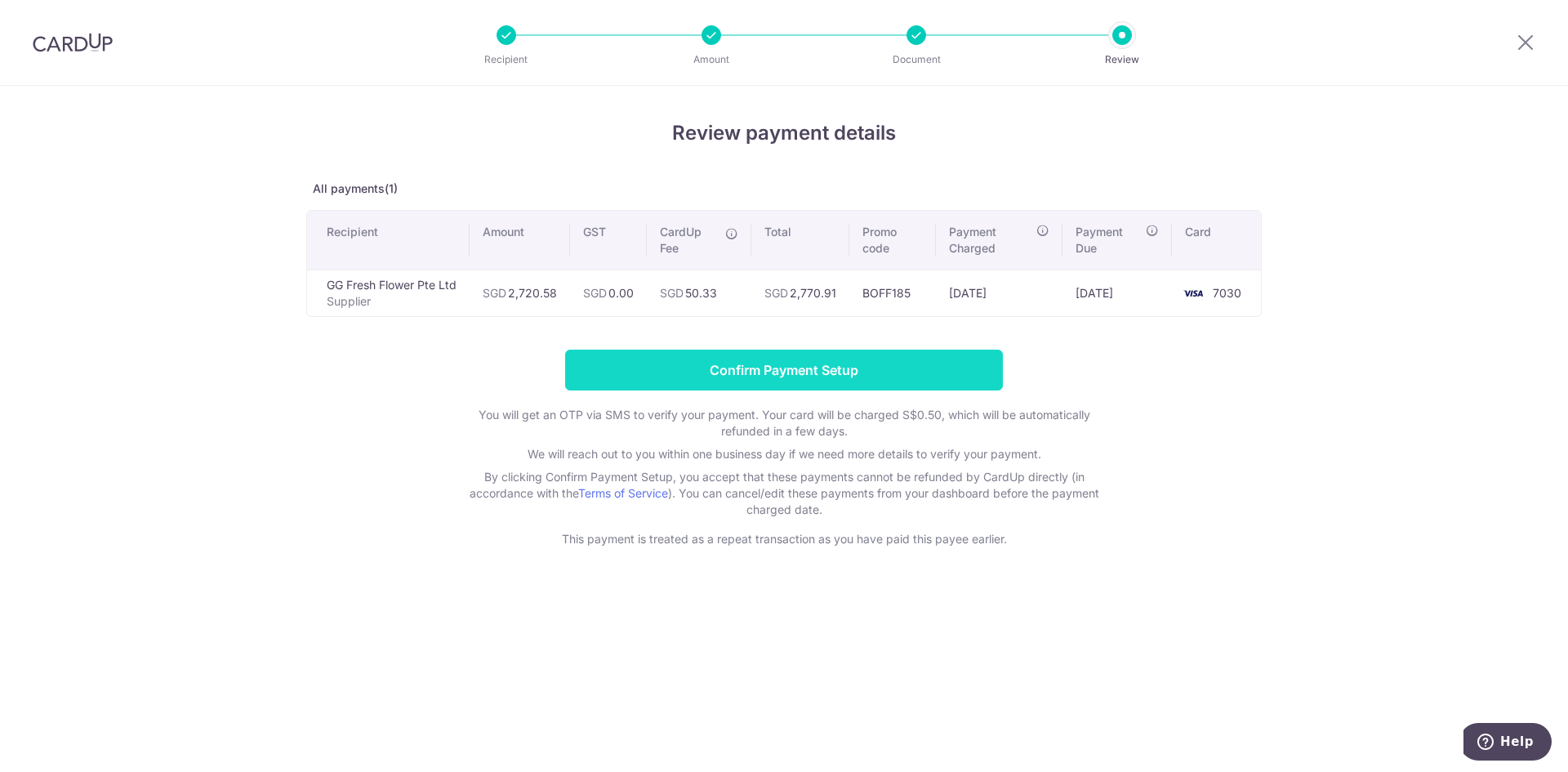
click at [730, 377] on input "Confirm Payment Setup" at bounding box center [784, 370] width 438 height 40
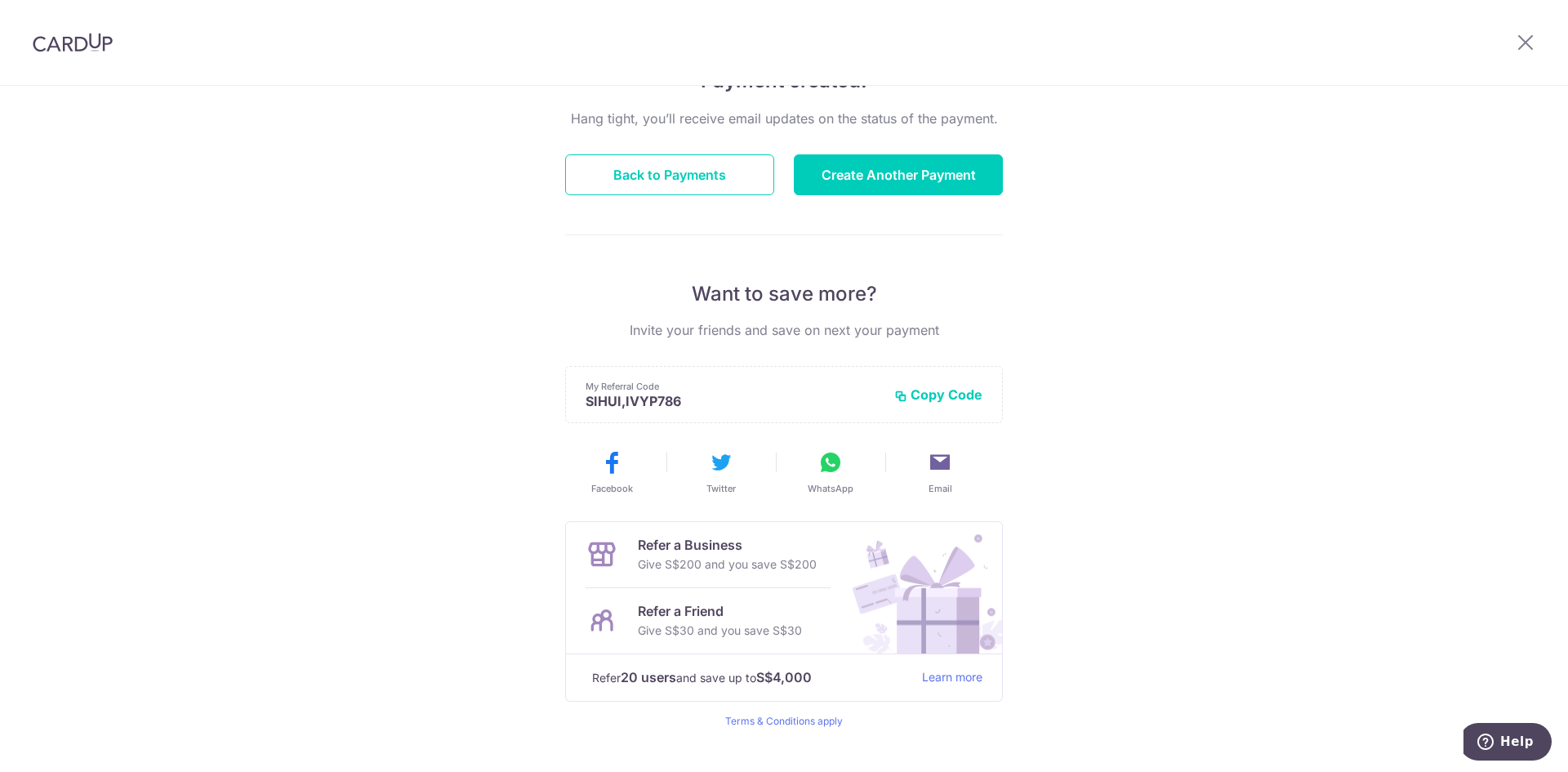
scroll to position [164, 0]
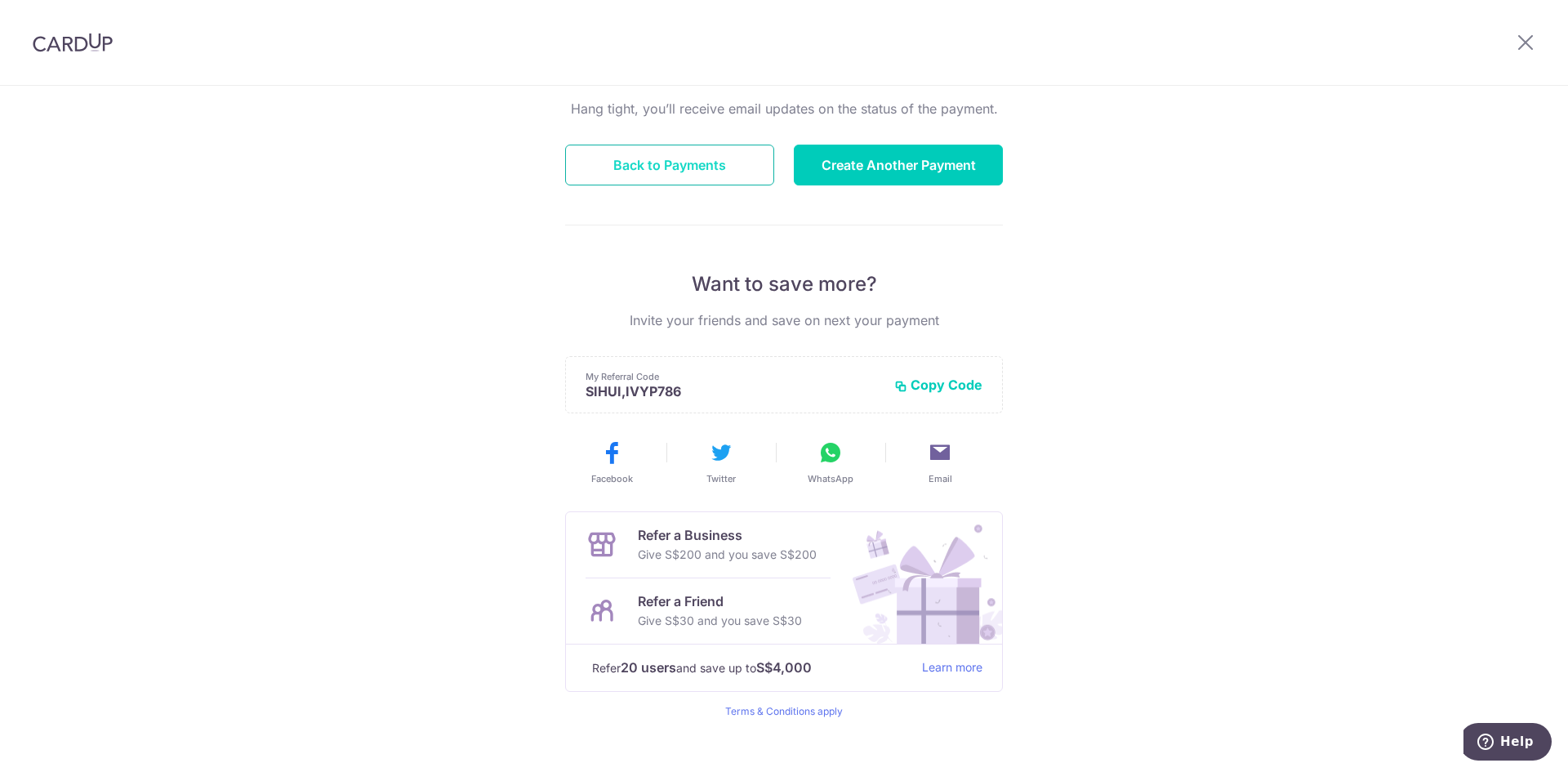
click at [698, 167] on button "Back to Payments" at bounding box center [669, 165] width 209 height 40
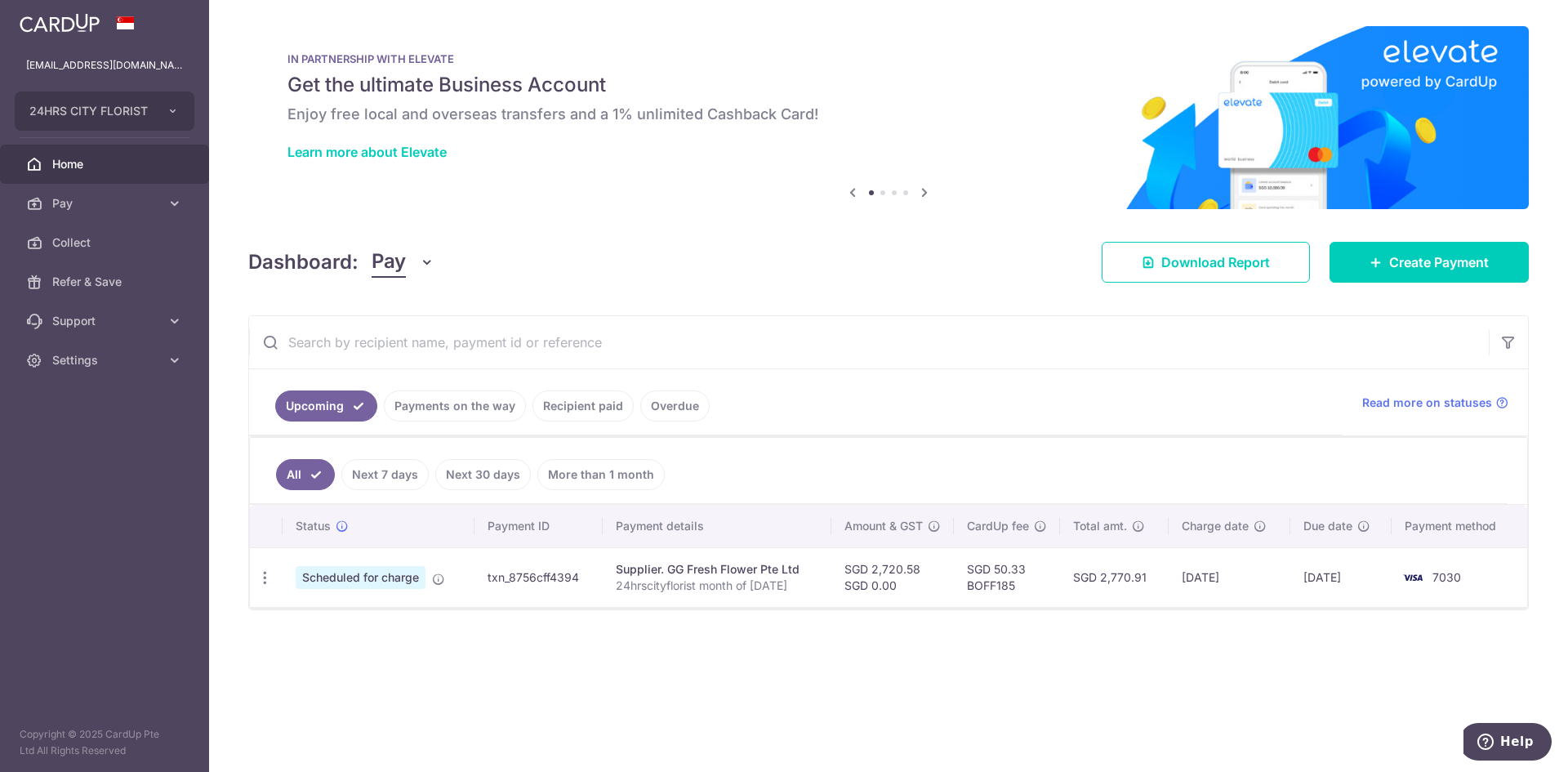
click at [845, 651] on div "× Pause Schedule Pause all future payments in this series Pause just this one p…" at bounding box center [888, 386] width 1359 height 772
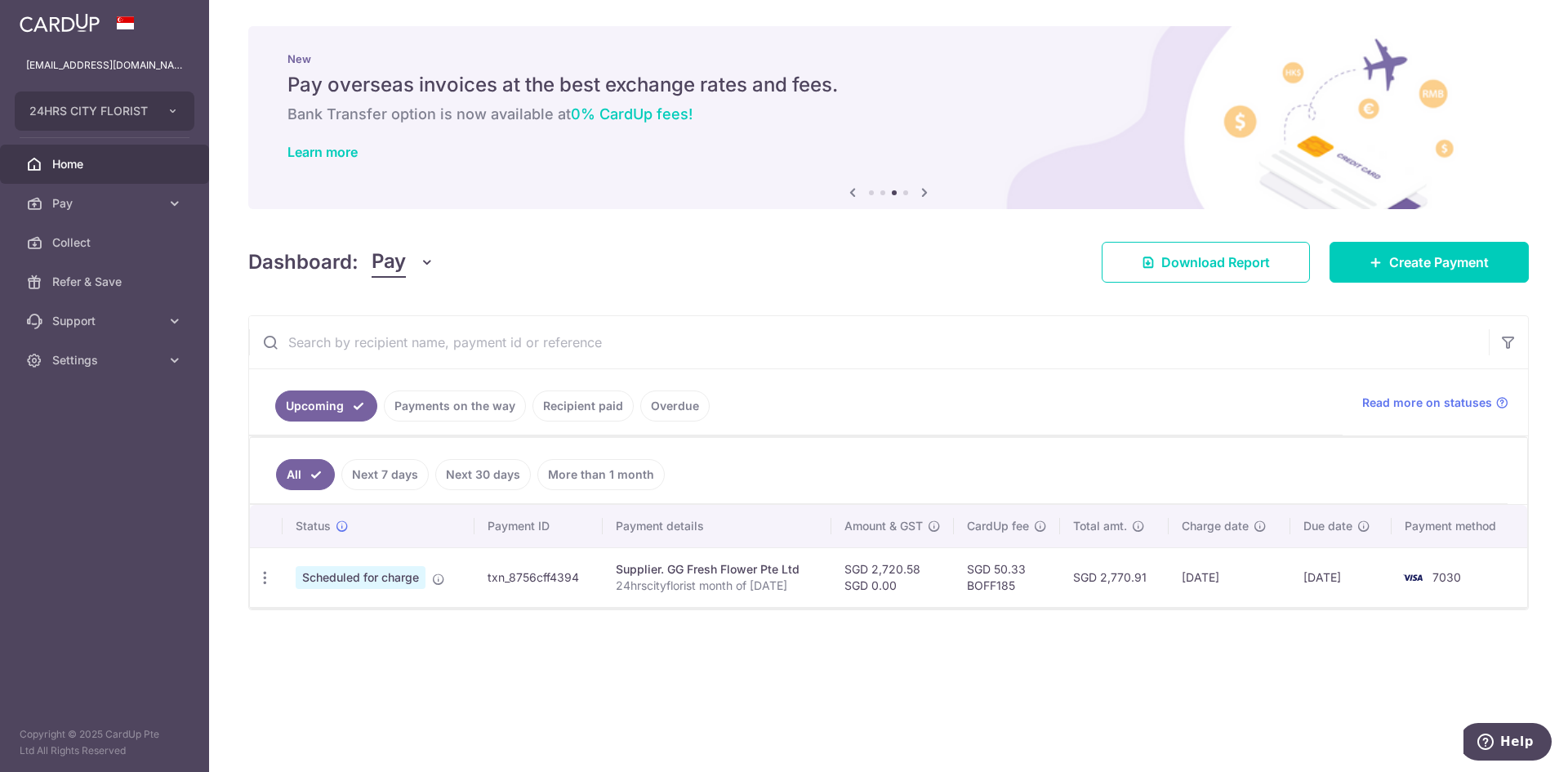
click at [956, 262] on div "Dashboard: Pay Pay Collect Download Report Create Payment" at bounding box center [889, 259] width 1281 height 47
